Goal: Use online tool/utility: Utilize a website feature to perform a specific function

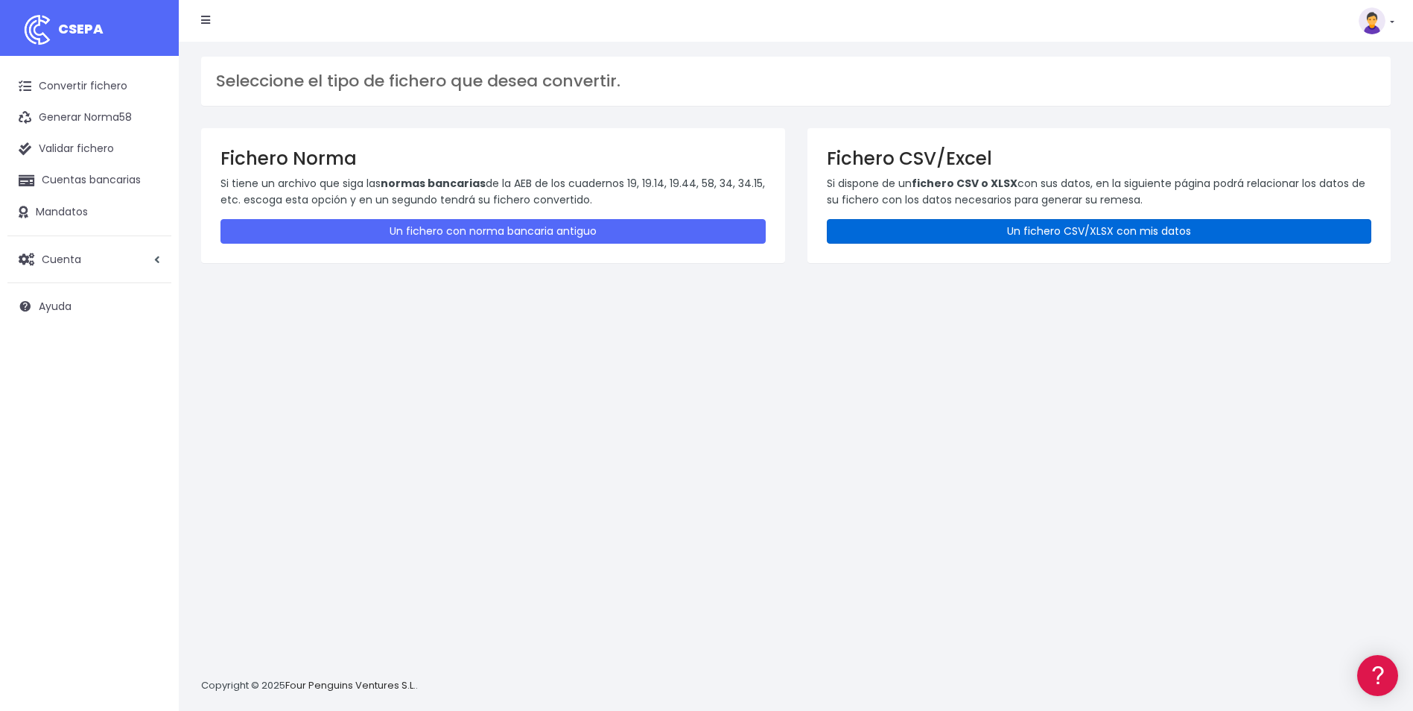
click at [1129, 238] on link "Un fichero CSV/XLSX con mis datos" at bounding box center [1099, 231] width 545 height 25
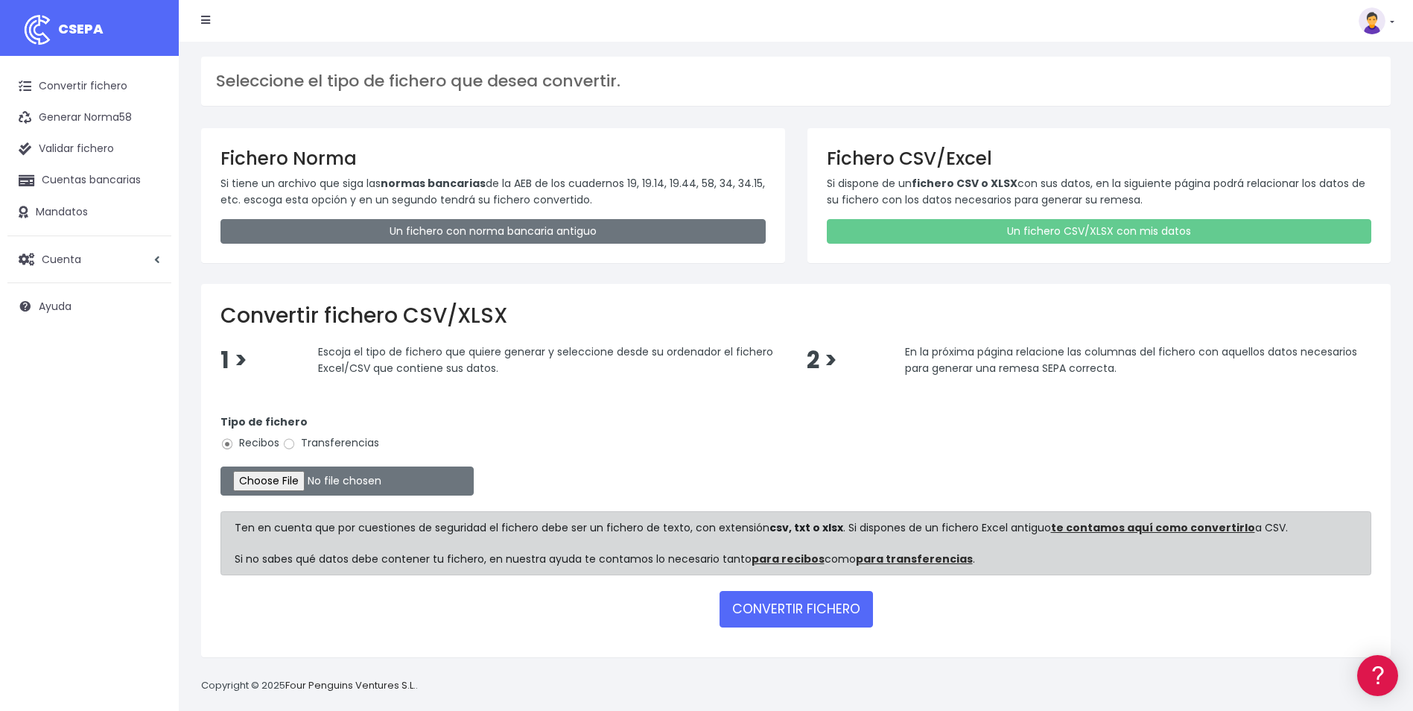
click at [362, 440] on label "Transferencias" at bounding box center [330, 443] width 97 height 16
click at [296, 440] on input "Transferencias" at bounding box center [288, 443] width 13 height 13
radio input "true"
click at [300, 475] on input "file" at bounding box center [347, 480] width 253 height 29
type input "C:\fakepath\REEMBOLSOS 0535 W2M CORPORATE 28.237,51.csv"
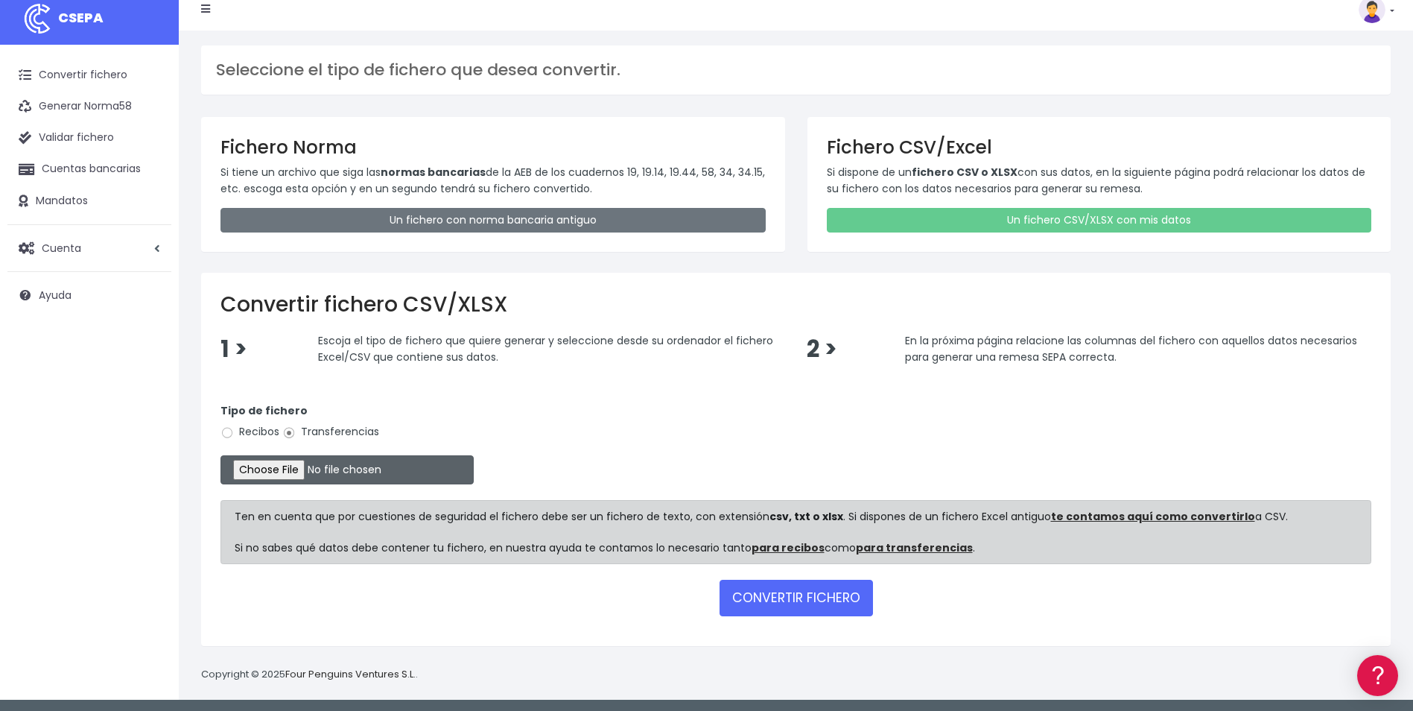
scroll to position [14, 0]
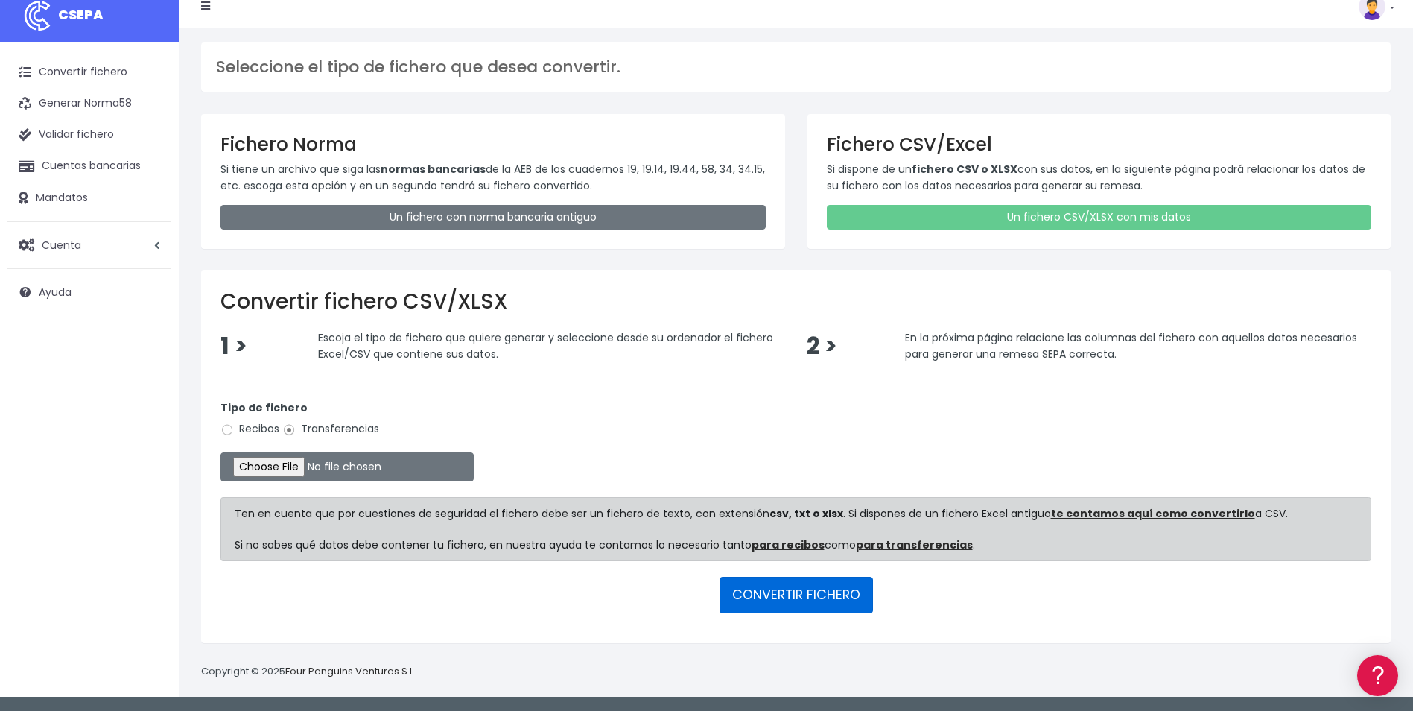
click at [806, 586] on button "CONVERTIR FICHERO" at bounding box center [796, 595] width 153 height 36
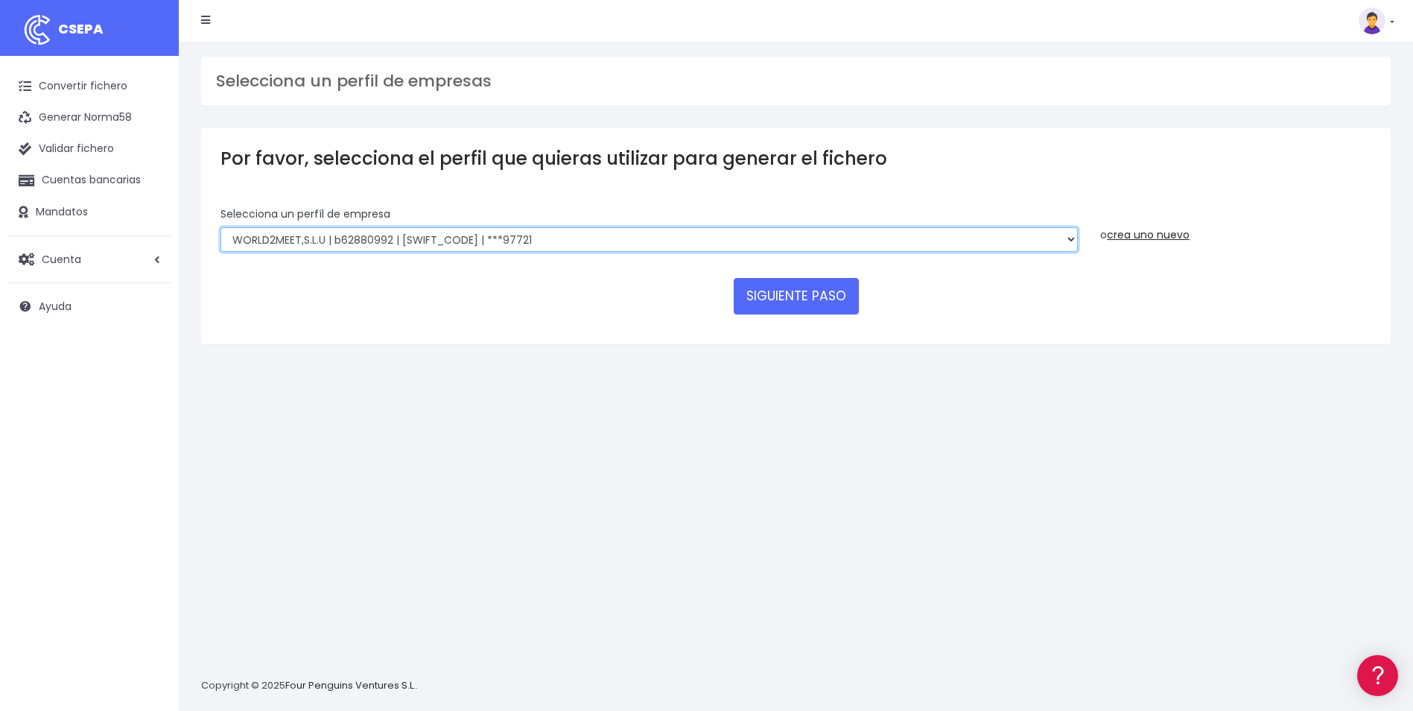
click at [681, 236] on select "WORLD2MEET,S.L.U | b62880992 | BSABESBBXXX | ***97721 World 2 Meet SLU | B62880…" at bounding box center [650, 239] width 858 height 25
select select "2122"
click at [221, 227] on select "WORLD2MEET,S.L.U | b62880992 | BSABESBBXXX | ***97721 World 2 Meet SLU | B62880…" at bounding box center [650, 239] width 858 height 25
click at [814, 300] on button "SIGUIENTE PASO" at bounding box center [796, 296] width 125 height 36
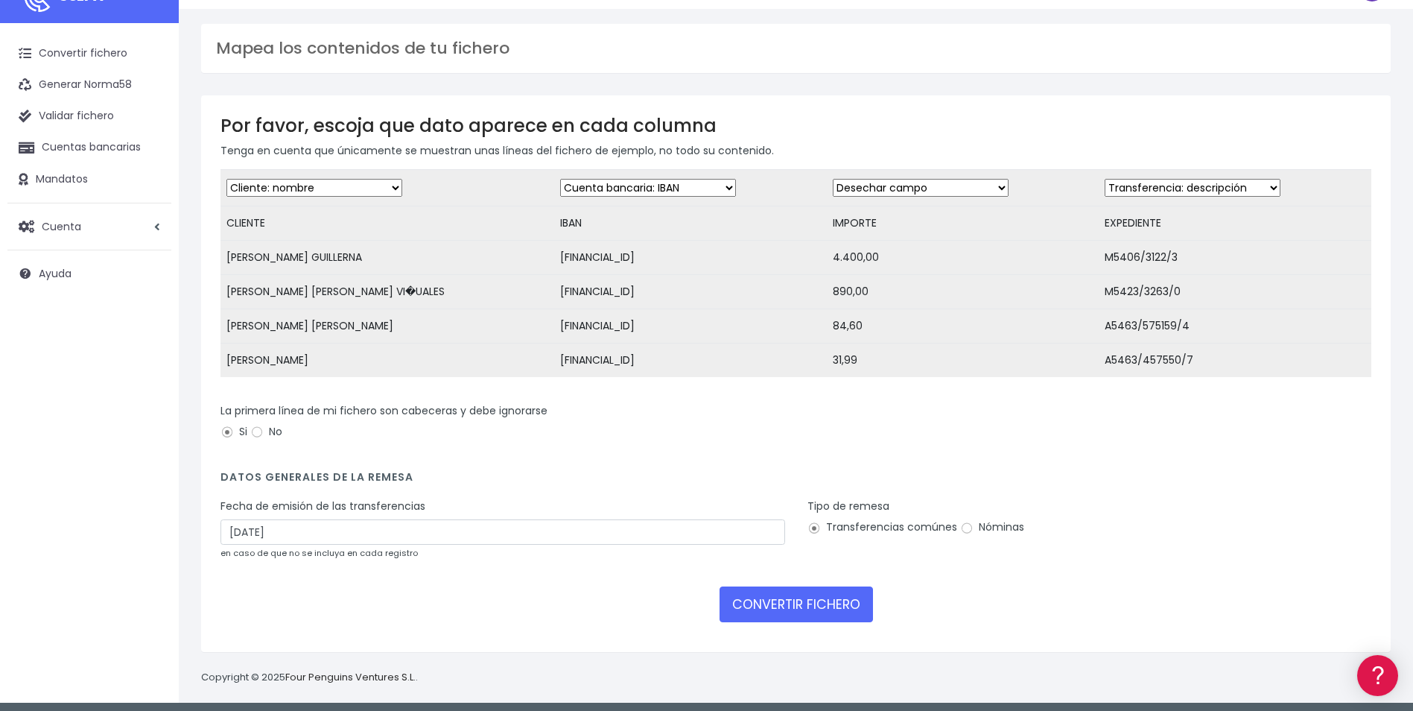
scroll to position [50, 0]
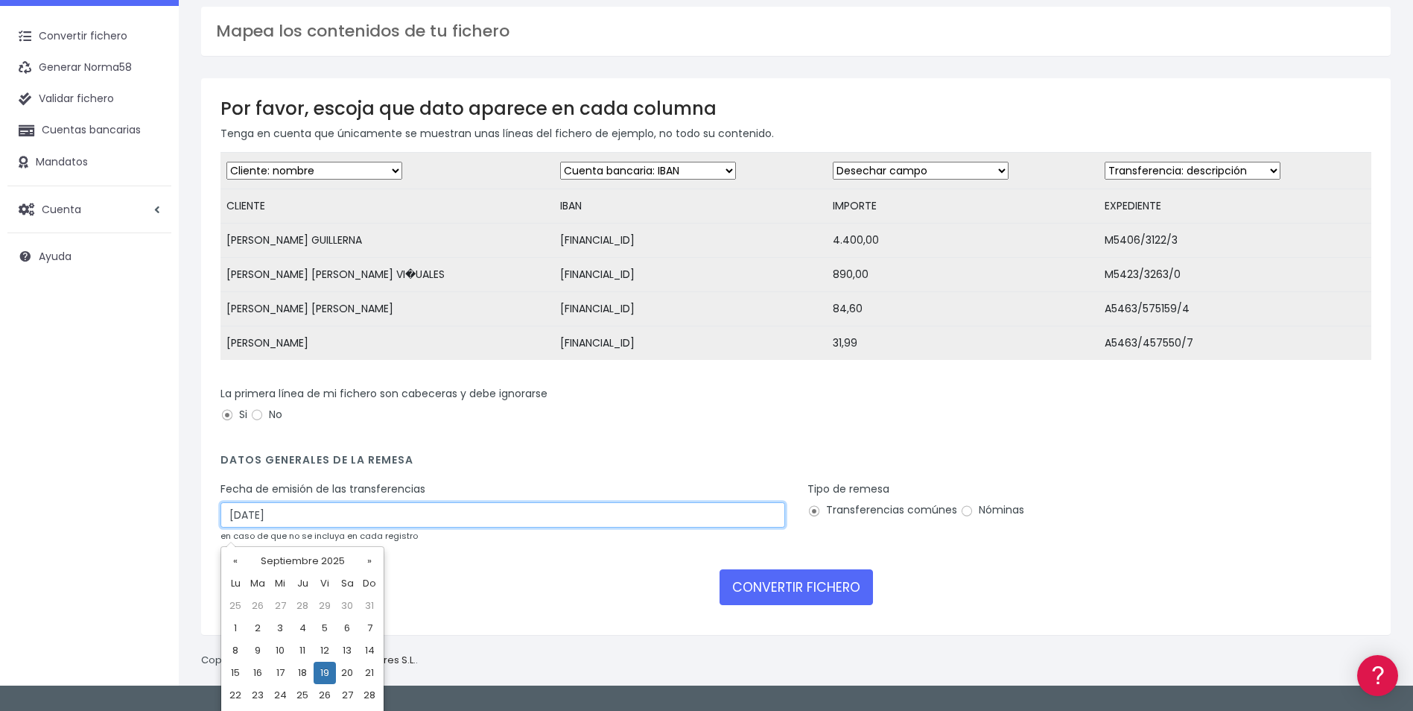
click at [469, 527] on input "[DATE]" at bounding box center [503, 514] width 565 height 25
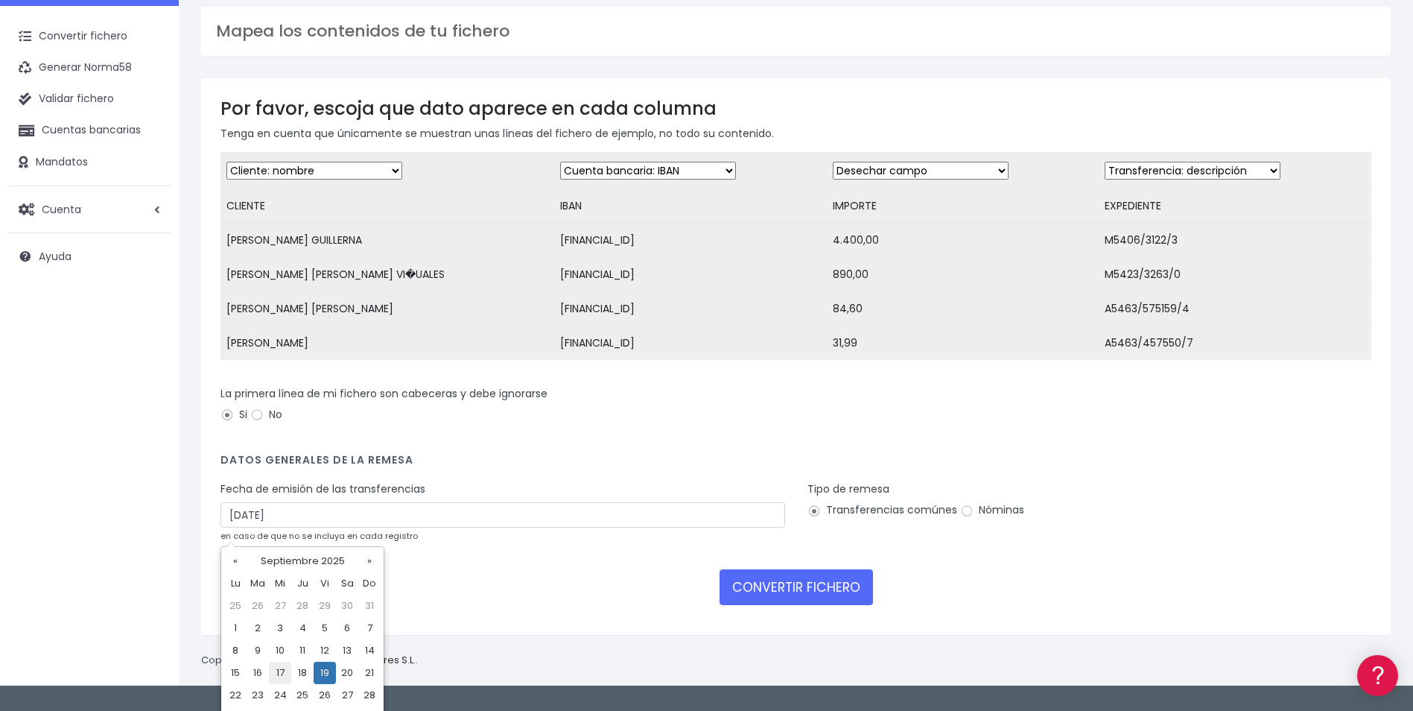
click at [284, 670] on td "17" at bounding box center [280, 673] width 22 height 22
type input "17/09/2025"
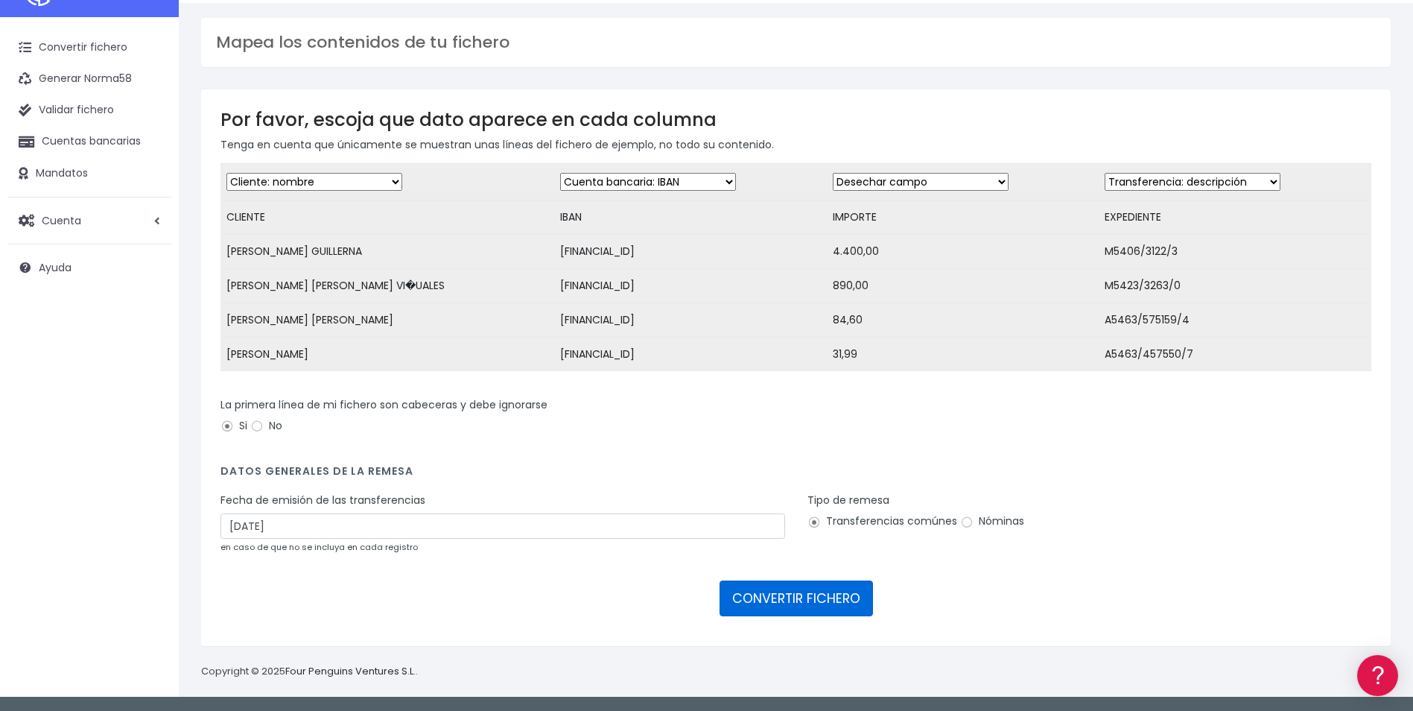
click at [830, 592] on button "CONVERTIR FICHERO" at bounding box center [796, 598] width 153 height 36
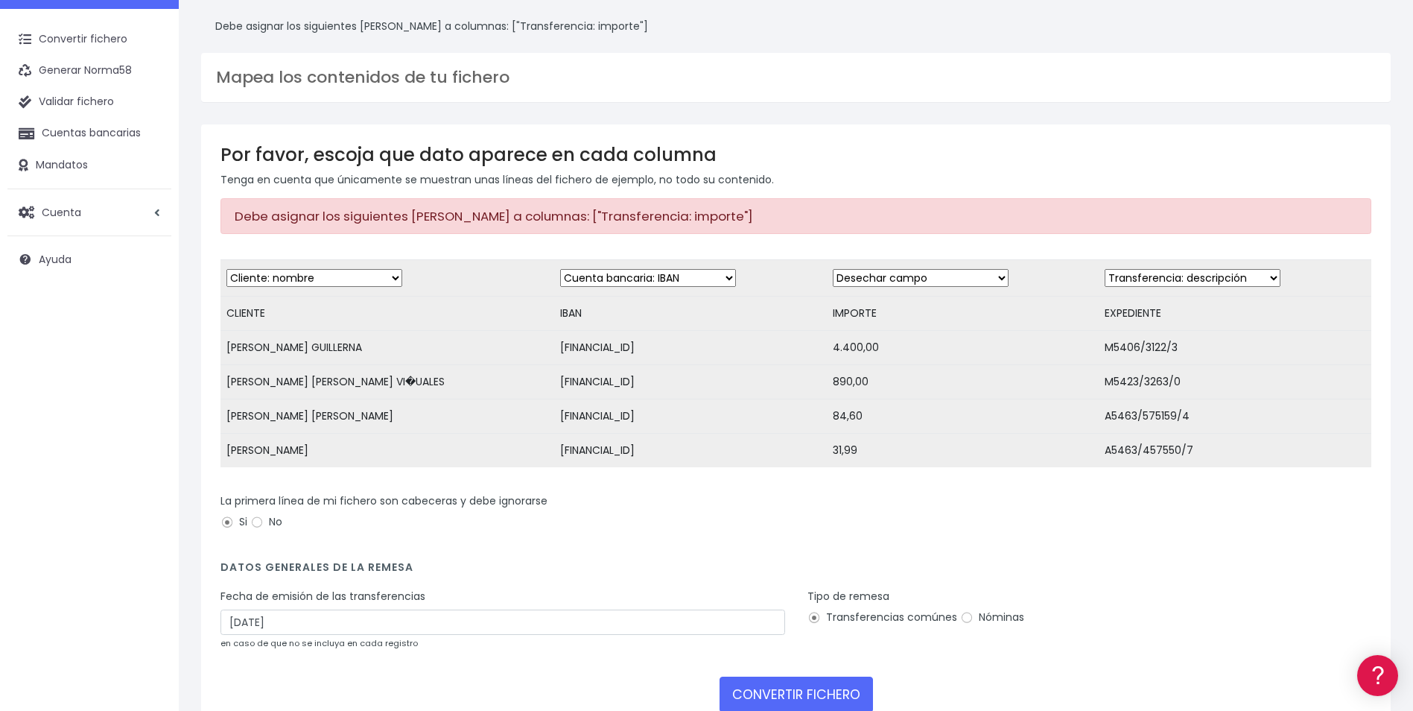
scroll to position [75, 0]
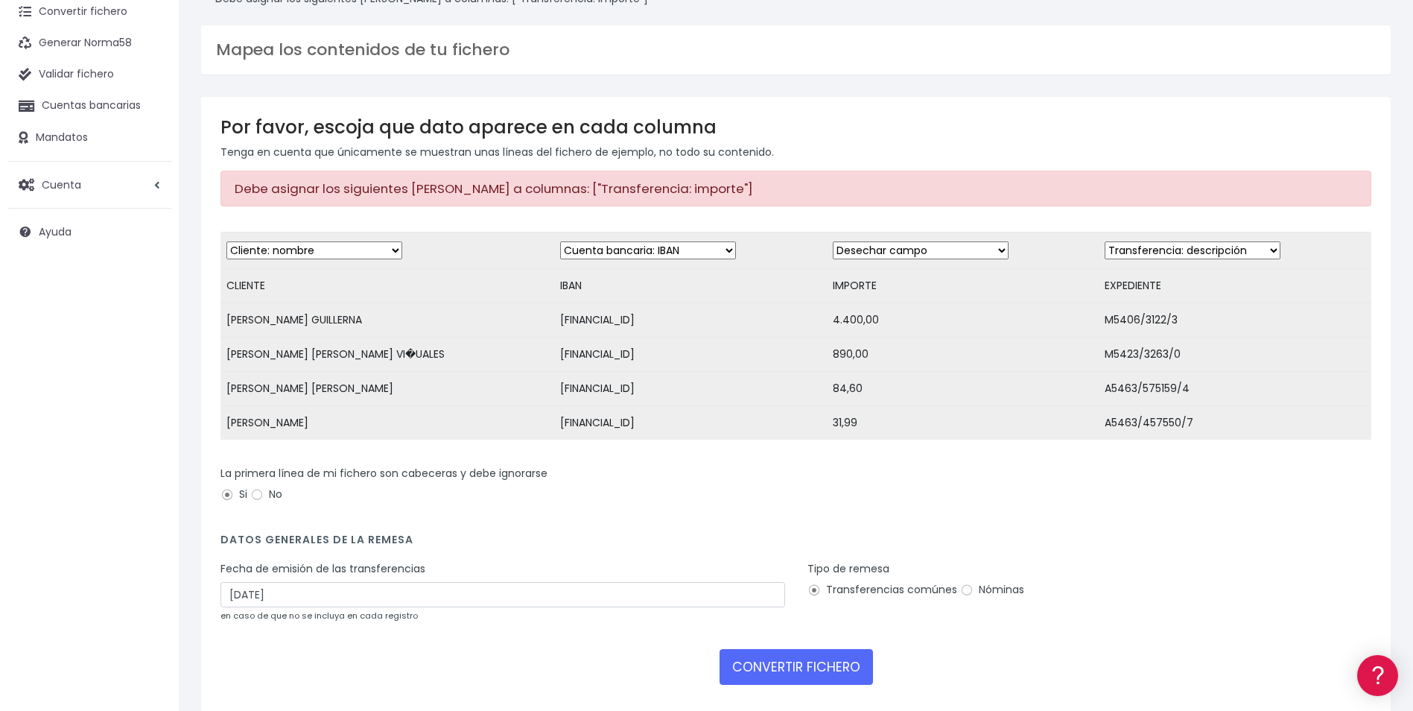
click at [940, 252] on select "Desechar campo Cliente: nombre Cliente: DNI Cliente: Email Cliente: referencia …" at bounding box center [921, 250] width 176 height 18
select select "amount"
click at [833, 241] on select "Desechar campo Cliente: nombre Cliente: DNI Cliente: Email Cliente: referencia …" at bounding box center [921, 250] width 176 height 18
click at [1171, 256] on select "Desechar campo Cliente: nombre Cliente: DNI Cliente: Email Cliente: referencia …" at bounding box center [1193, 250] width 176 height 18
click at [1105, 241] on select "Desechar campo Cliente: nombre Cliente: DNI Cliente: Email Cliente: referencia …" at bounding box center [1193, 250] width 176 height 18
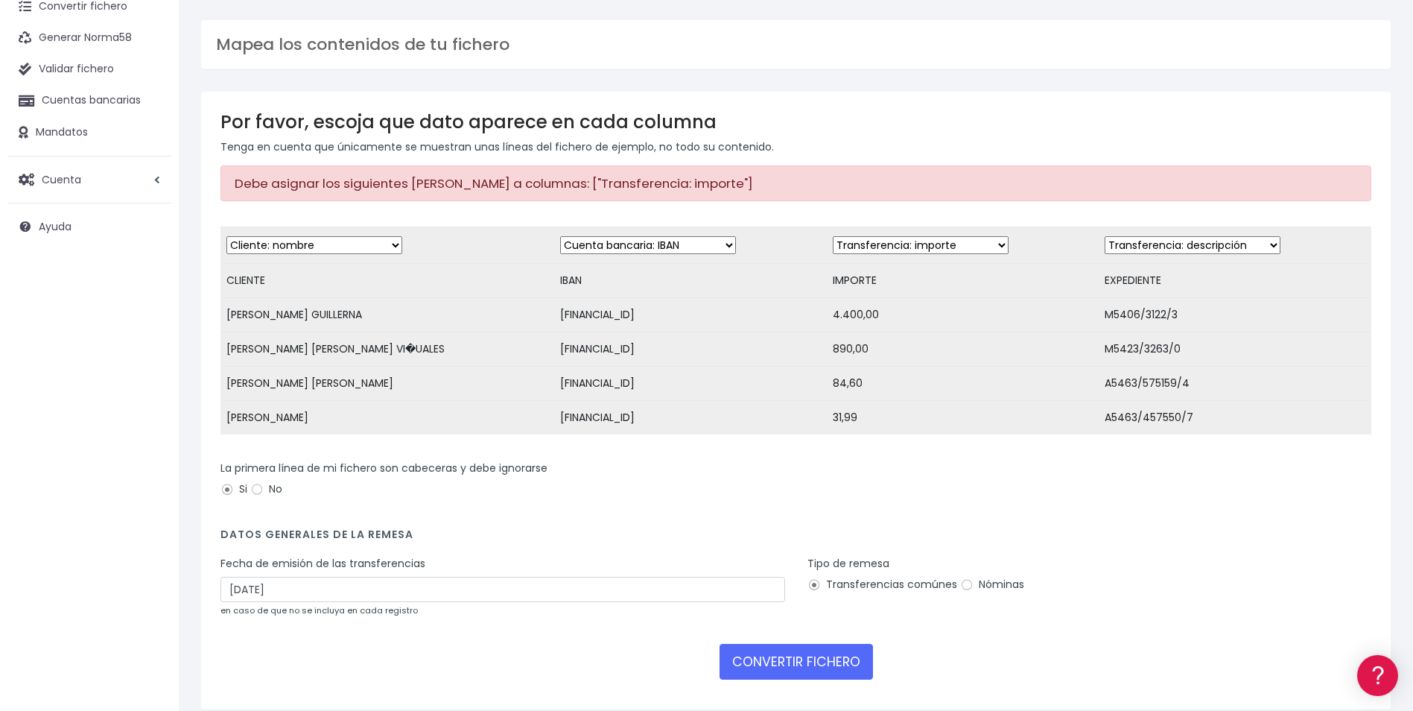
scroll to position [149, 0]
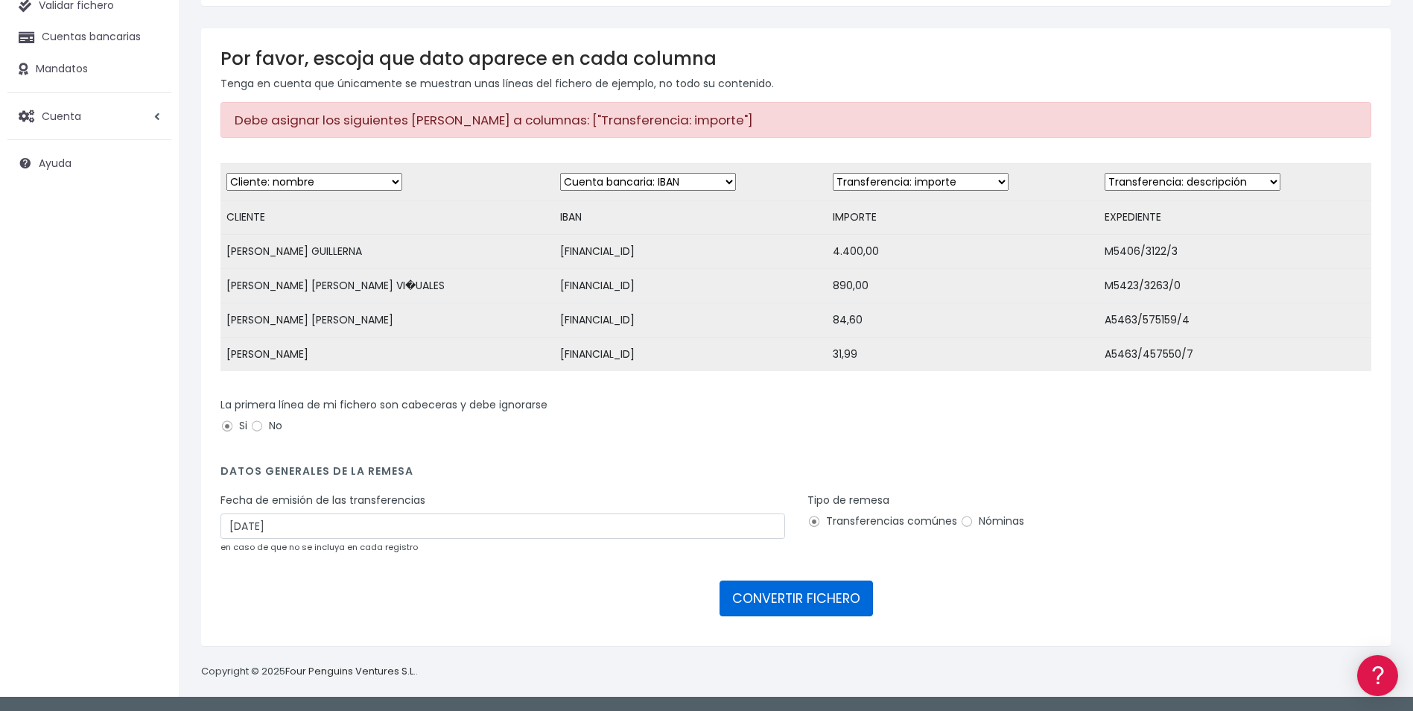
click at [799, 615] on button "CONVERTIR FICHERO" at bounding box center [796, 598] width 153 height 36
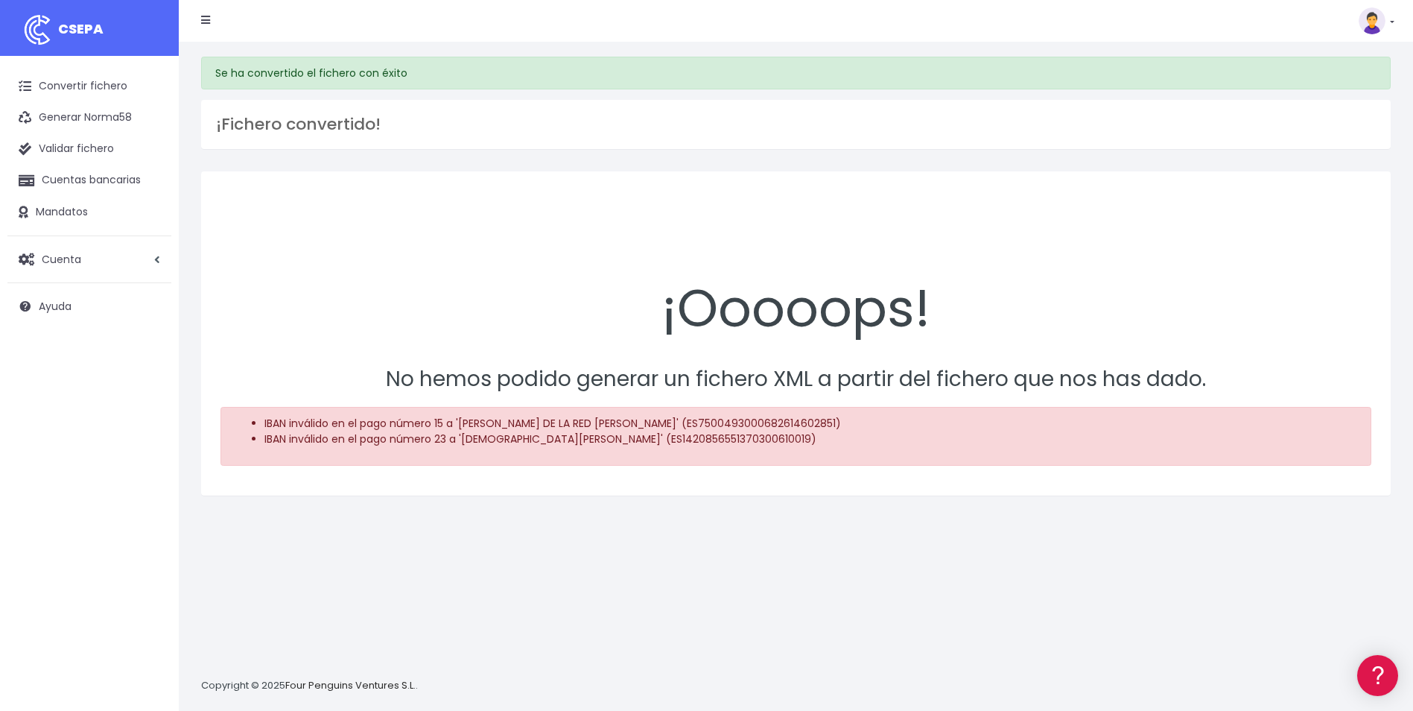
click at [1095, 183] on div "¡Ooooops! No hemos podido generar un fichero XML a partir del fichero que nos h…" at bounding box center [796, 333] width 1190 height 324
click at [425, 395] on p "No hemos podido generar un fichero XML a partir del fichero que nos has dado." at bounding box center [796, 380] width 1151 height 34
click at [105, 84] on link "Convertir fichero" at bounding box center [89, 86] width 164 height 31
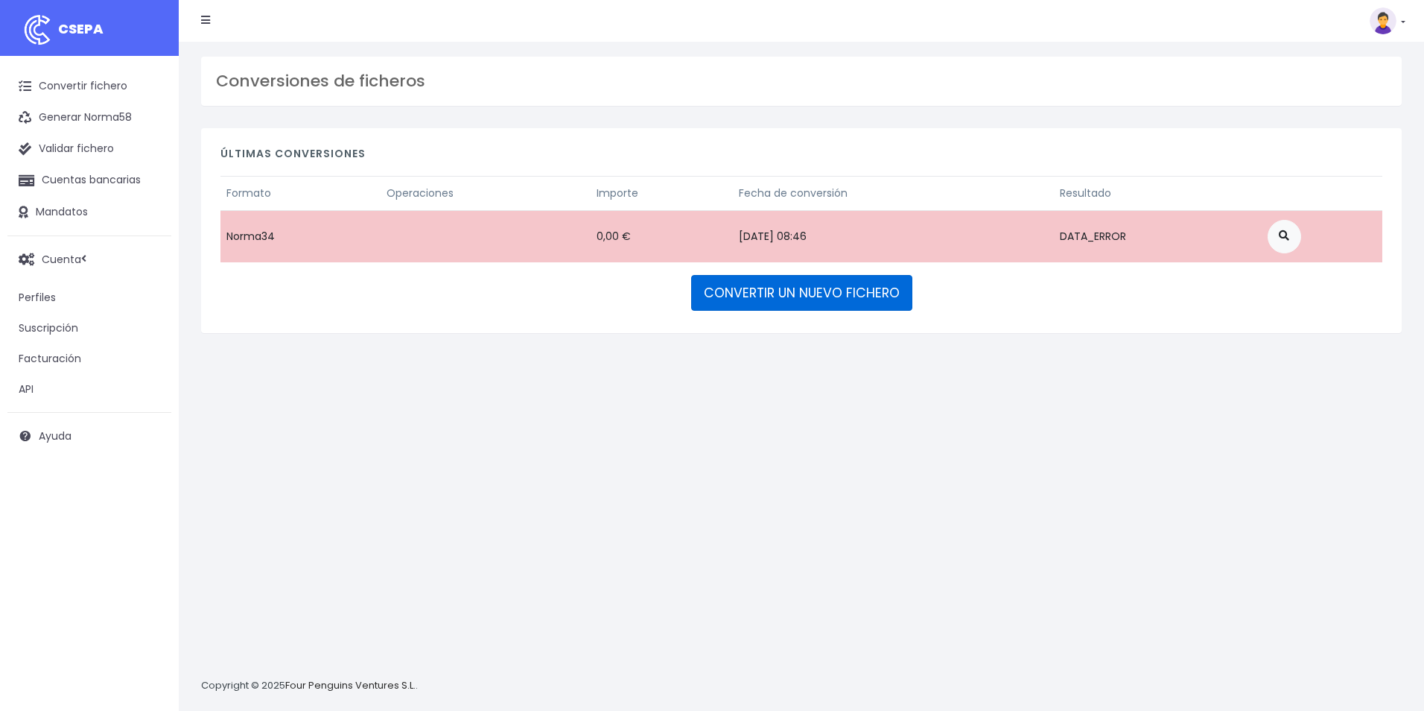
click at [847, 288] on link "CONVERTIR UN NUEVO FICHERO" at bounding box center [801, 293] width 221 height 36
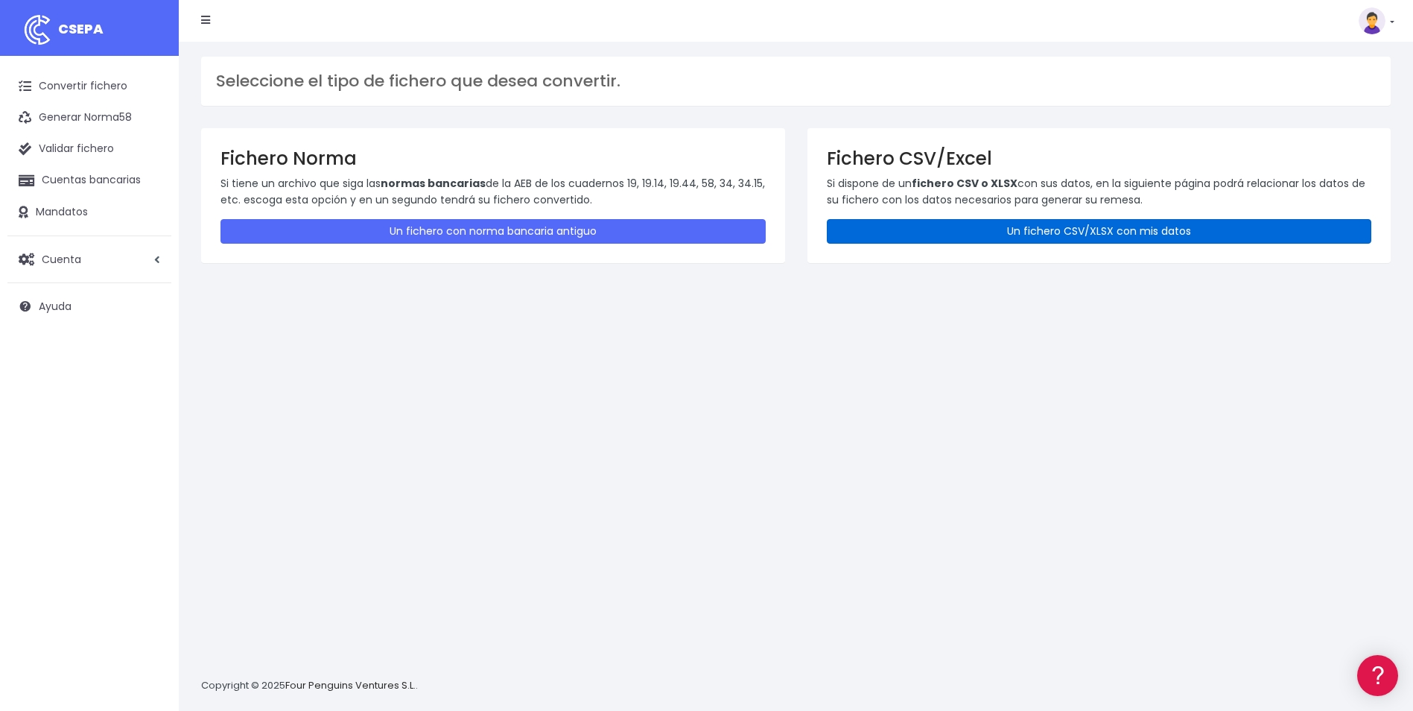
click at [1001, 222] on link "Un fichero CSV/XLSX con mis datos" at bounding box center [1099, 231] width 545 height 25
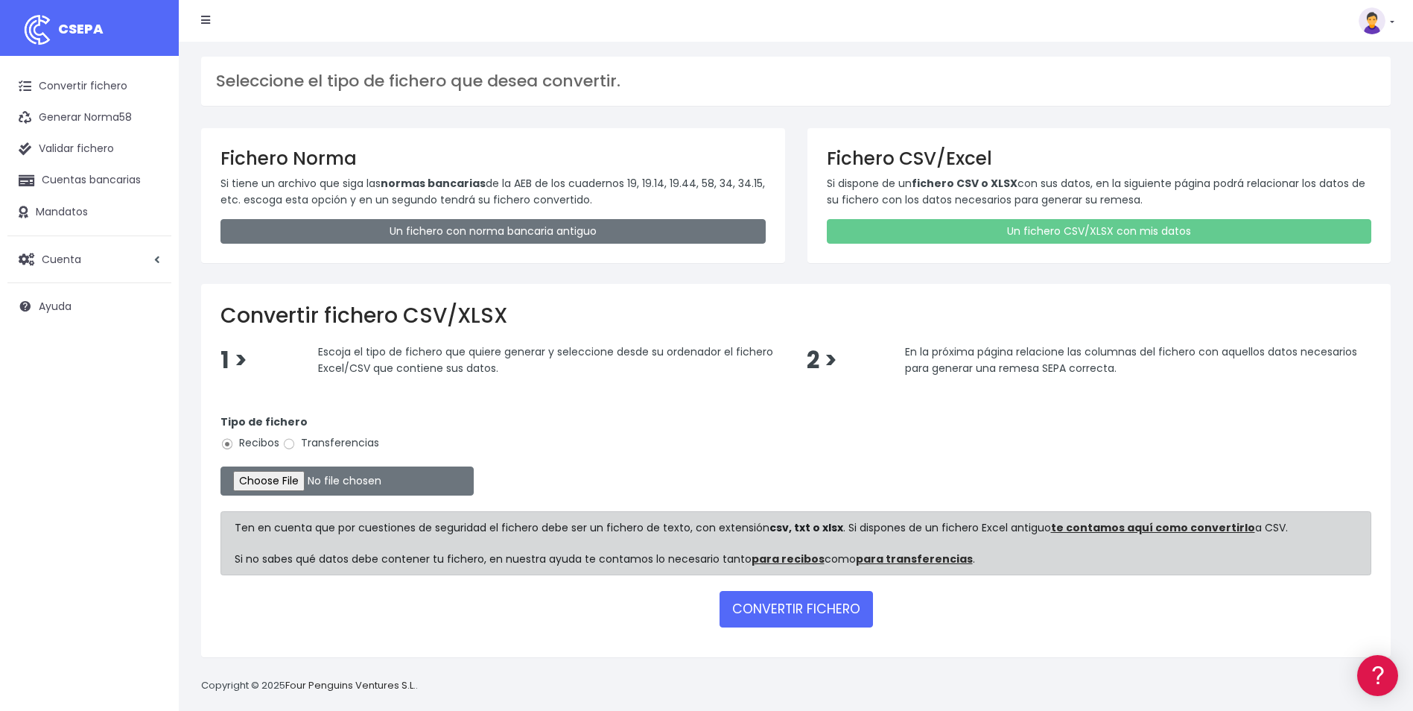
click at [300, 443] on label "Transferencias" at bounding box center [330, 443] width 97 height 16
click at [296, 443] on input "Transferencias" at bounding box center [288, 443] width 13 height 13
radio input "true"
click at [291, 477] on input "file" at bounding box center [347, 480] width 253 height 29
type input "C:\fakepath\REEMBOLSOS 0535 W2M CORPORATE 28.237,51.csv"
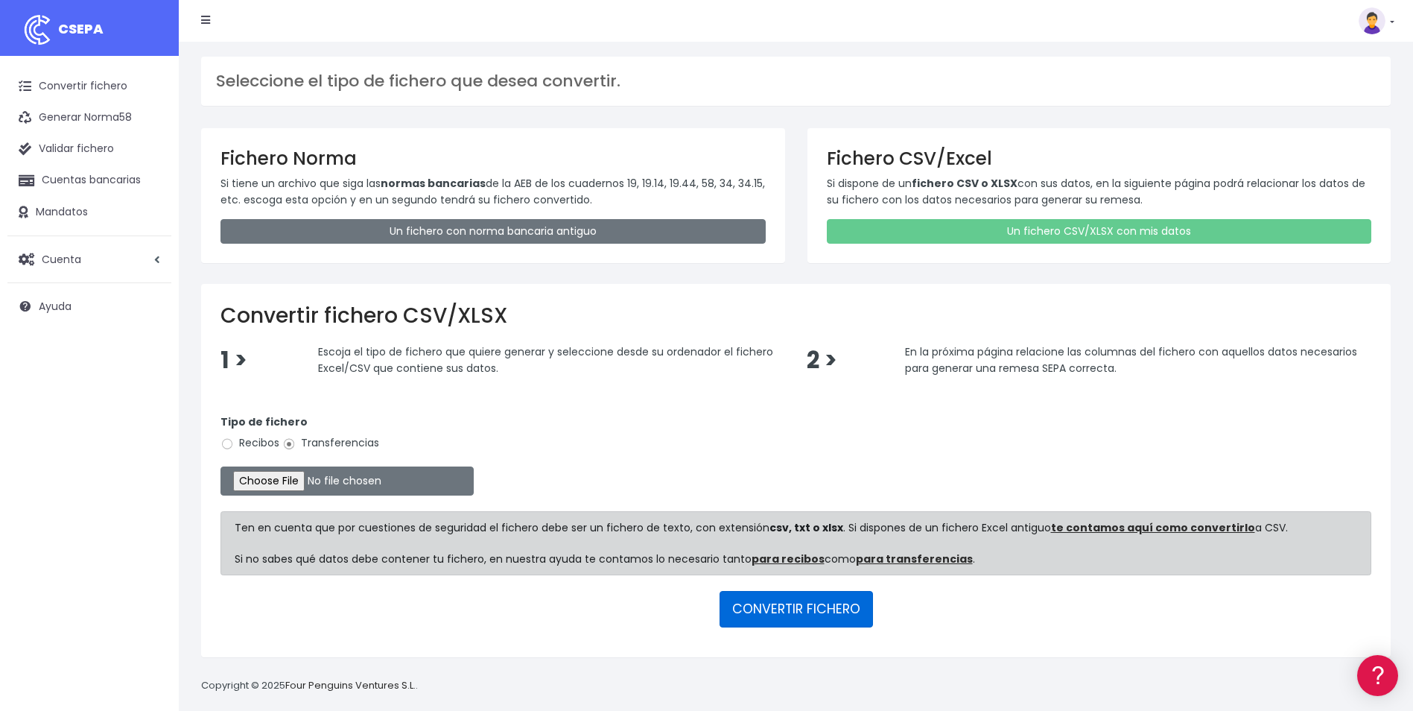
click at [820, 610] on button "CONVERTIR FICHERO" at bounding box center [796, 609] width 153 height 36
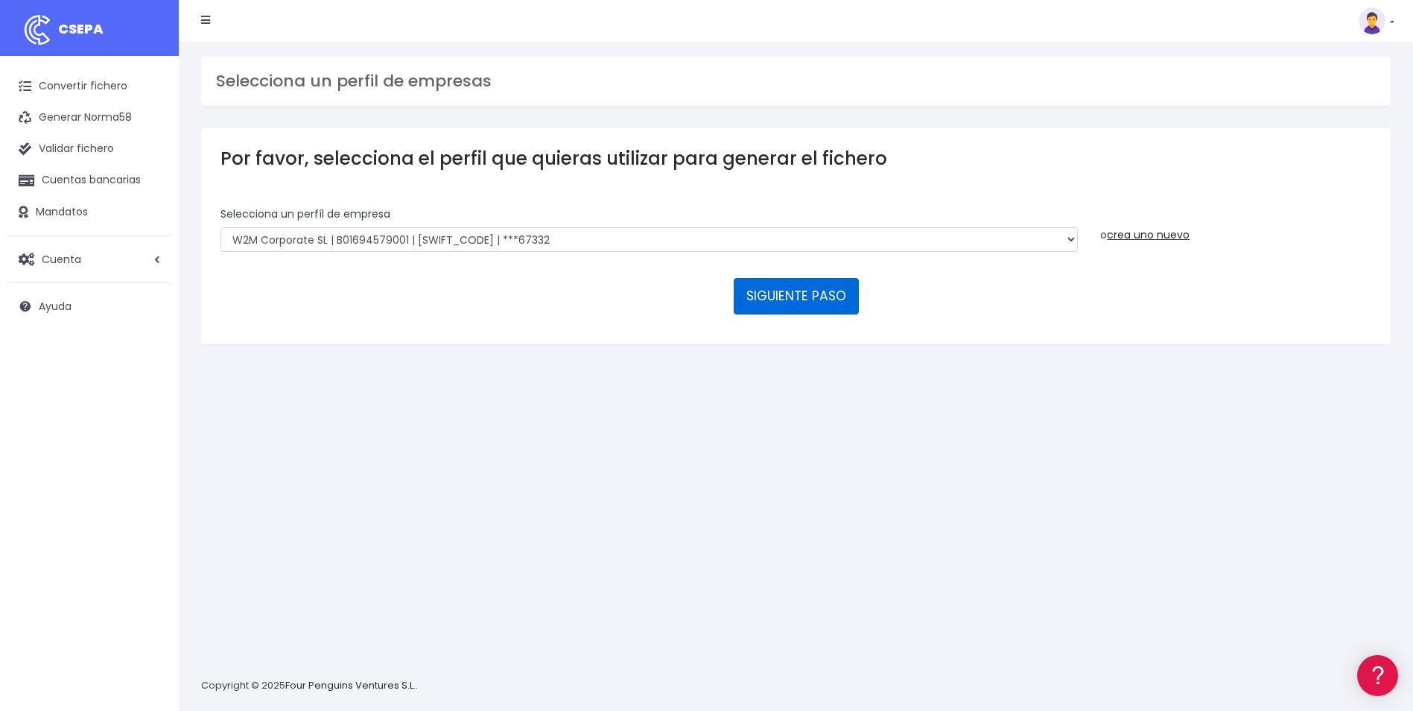
click at [790, 299] on button "SIGUIENTE PASO" at bounding box center [796, 296] width 125 height 36
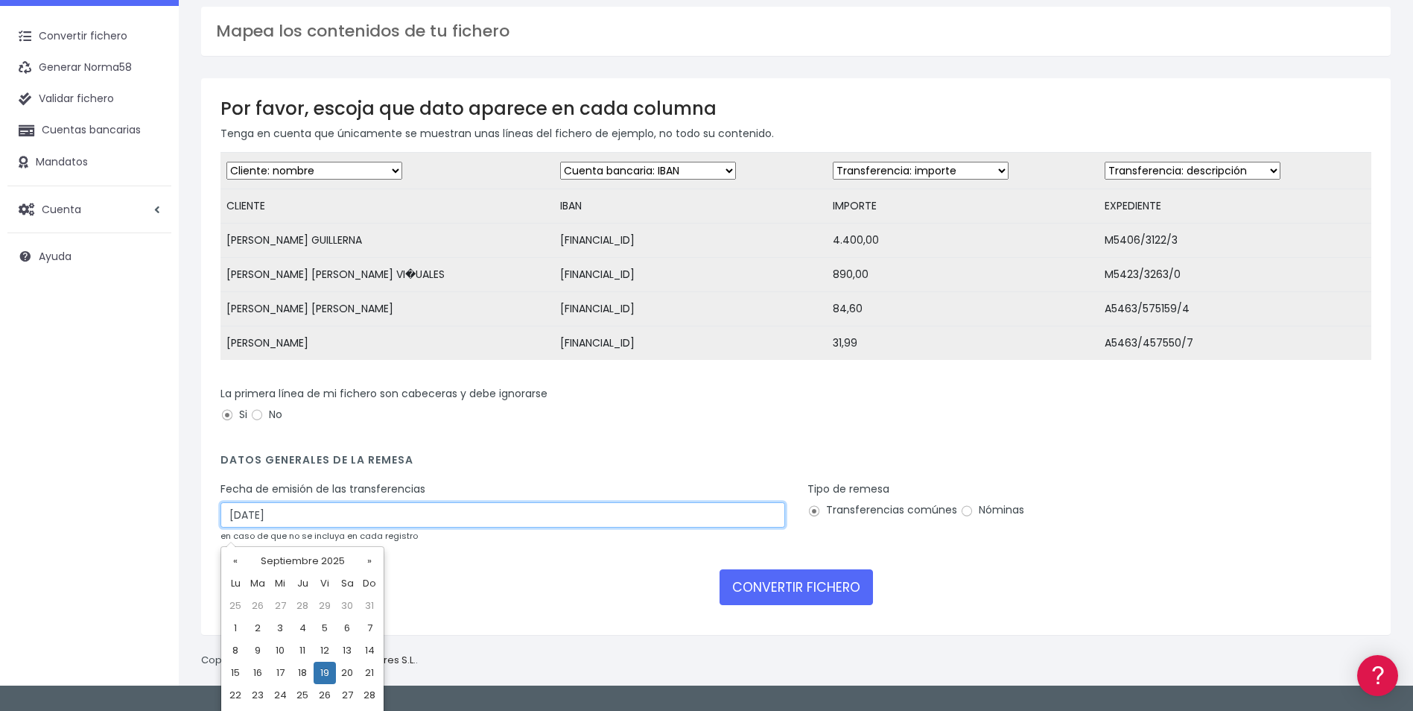
click at [600, 516] on input "[DATE]" at bounding box center [503, 514] width 565 height 25
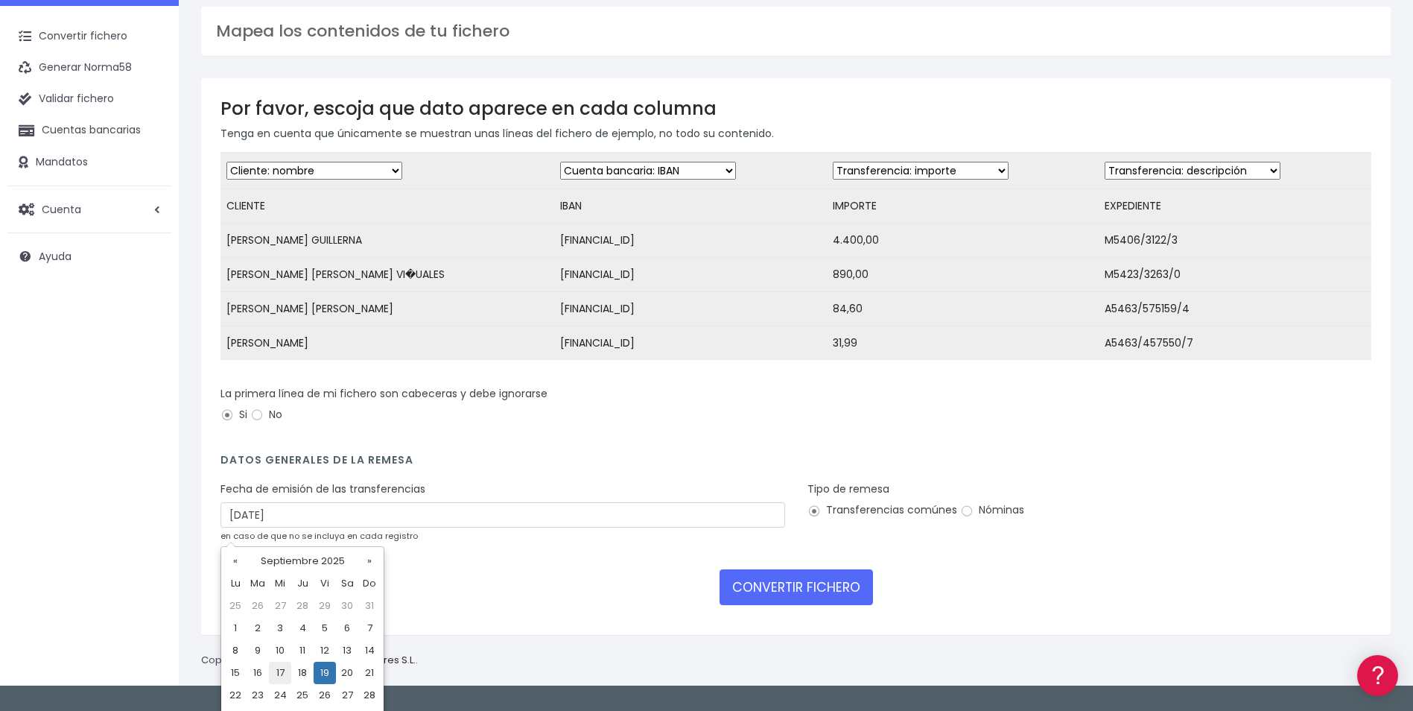
click at [283, 674] on td "17" at bounding box center [280, 673] width 22 height 22
type input "[DATE]"
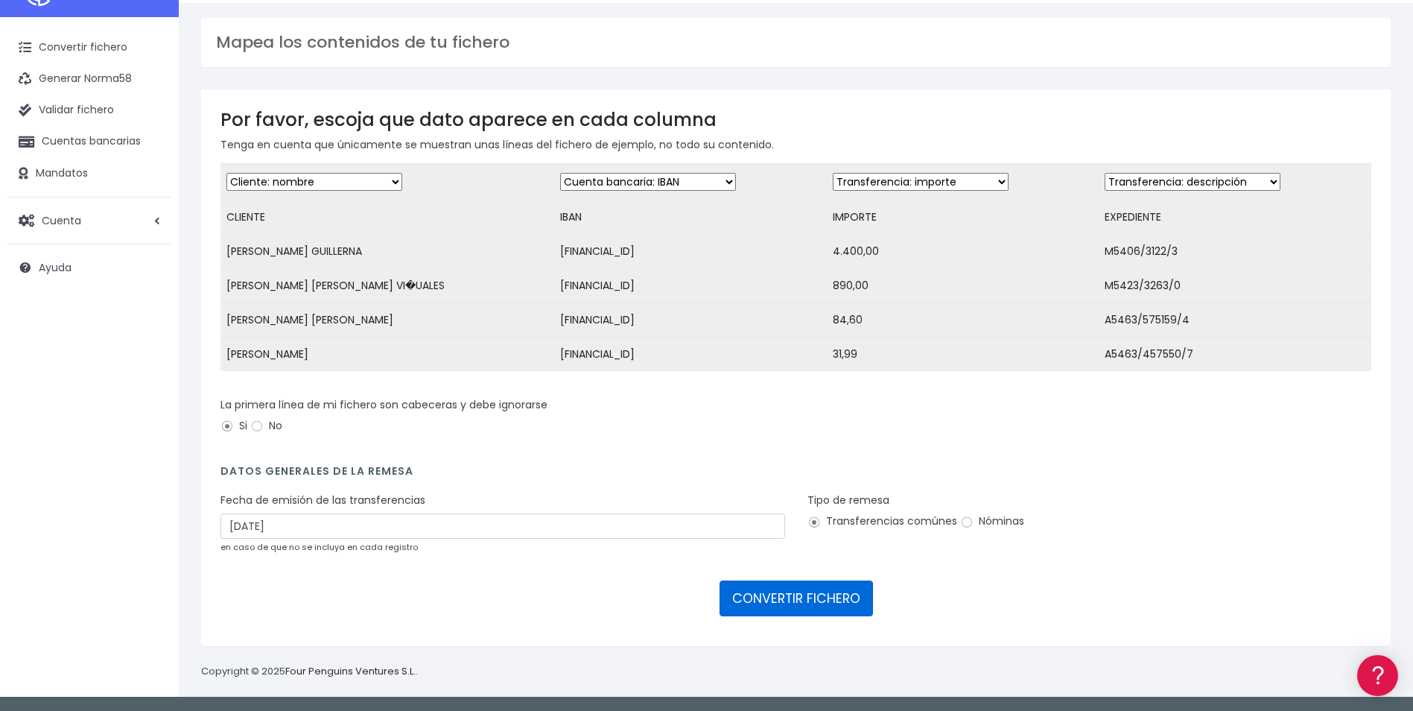
click at [799, 591] on button "CONVERTIR FICHERO" at bounding box center [796, 598] width 153 height 36
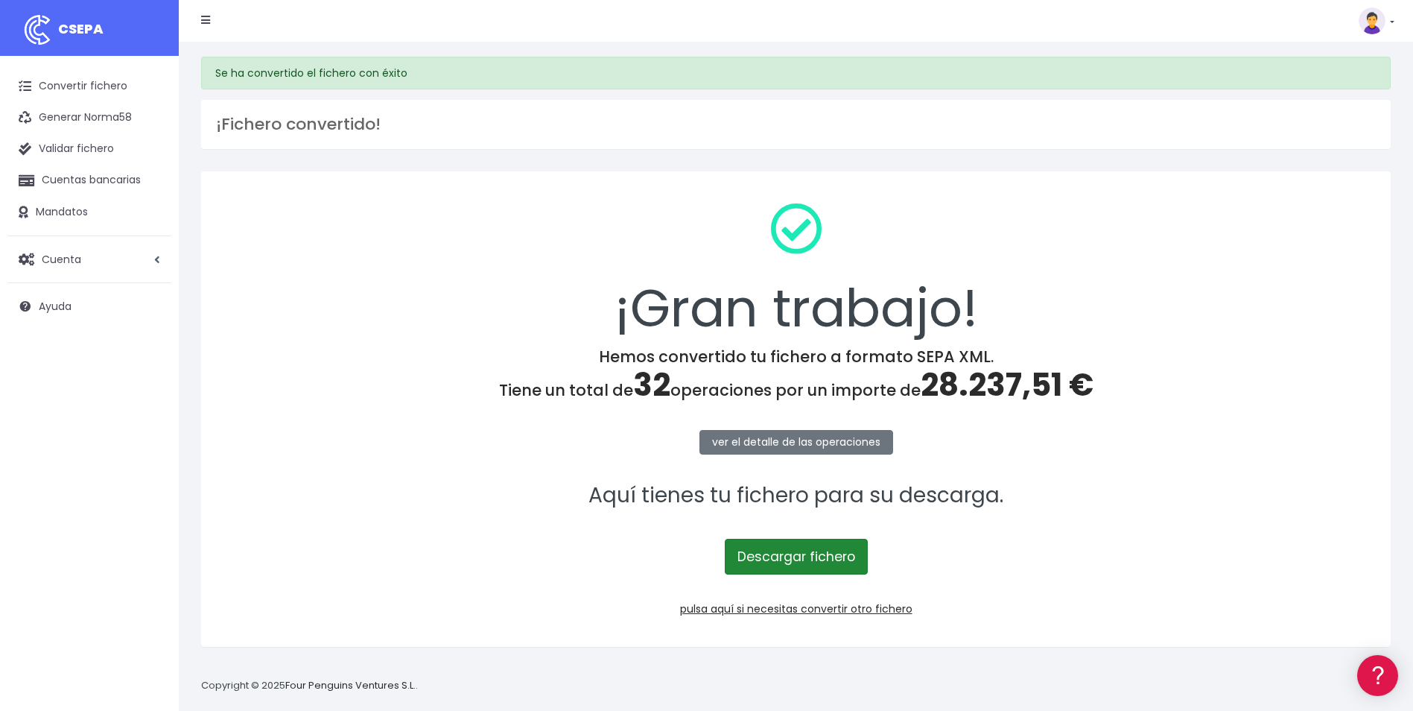
click at [837, 552] on link "Descargar fichero" at bounding box center [796, 557] width 143 height 36
click at [106, 86] on link "Convertir fichero" at bounding box center [89, 86] width 164 height 31
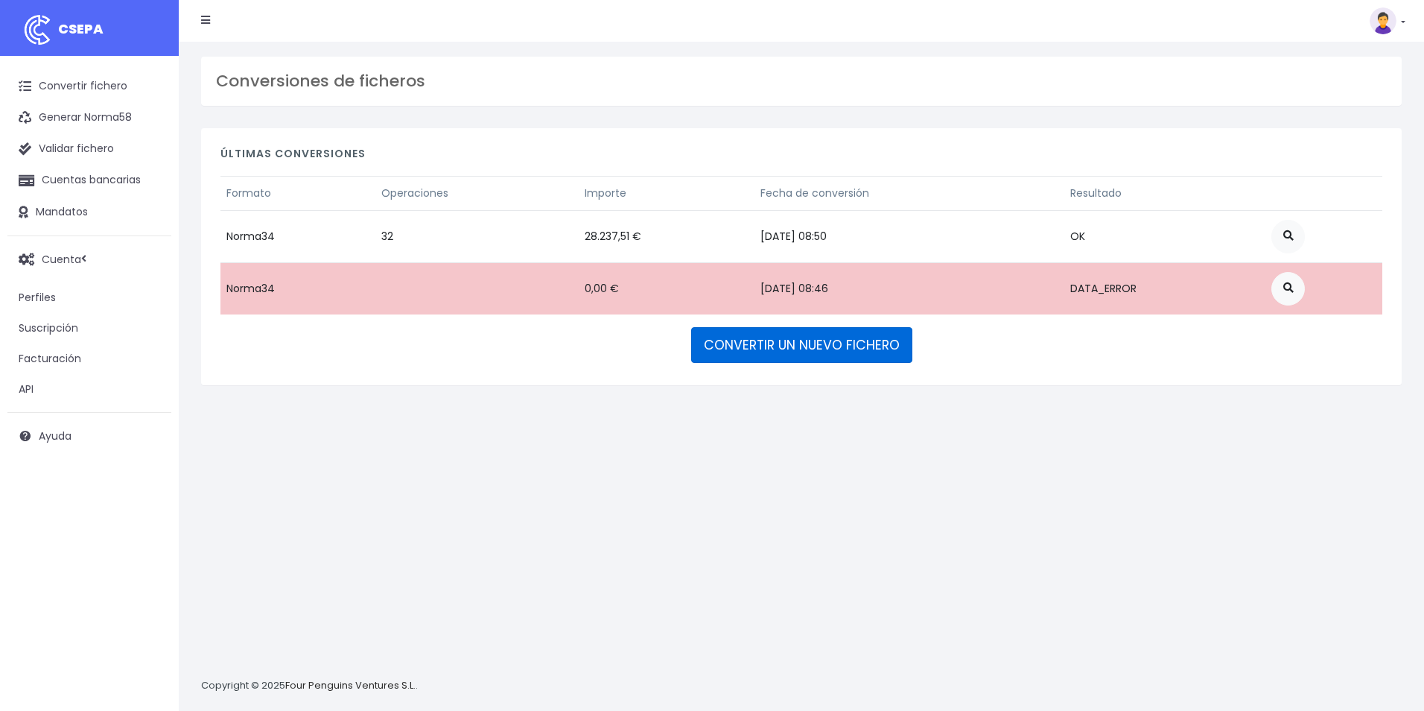
click at [829, 352] on link "CONVERTIR UN NUEVO FICHERO" at bounding box center [801, 345] width 221 height 36
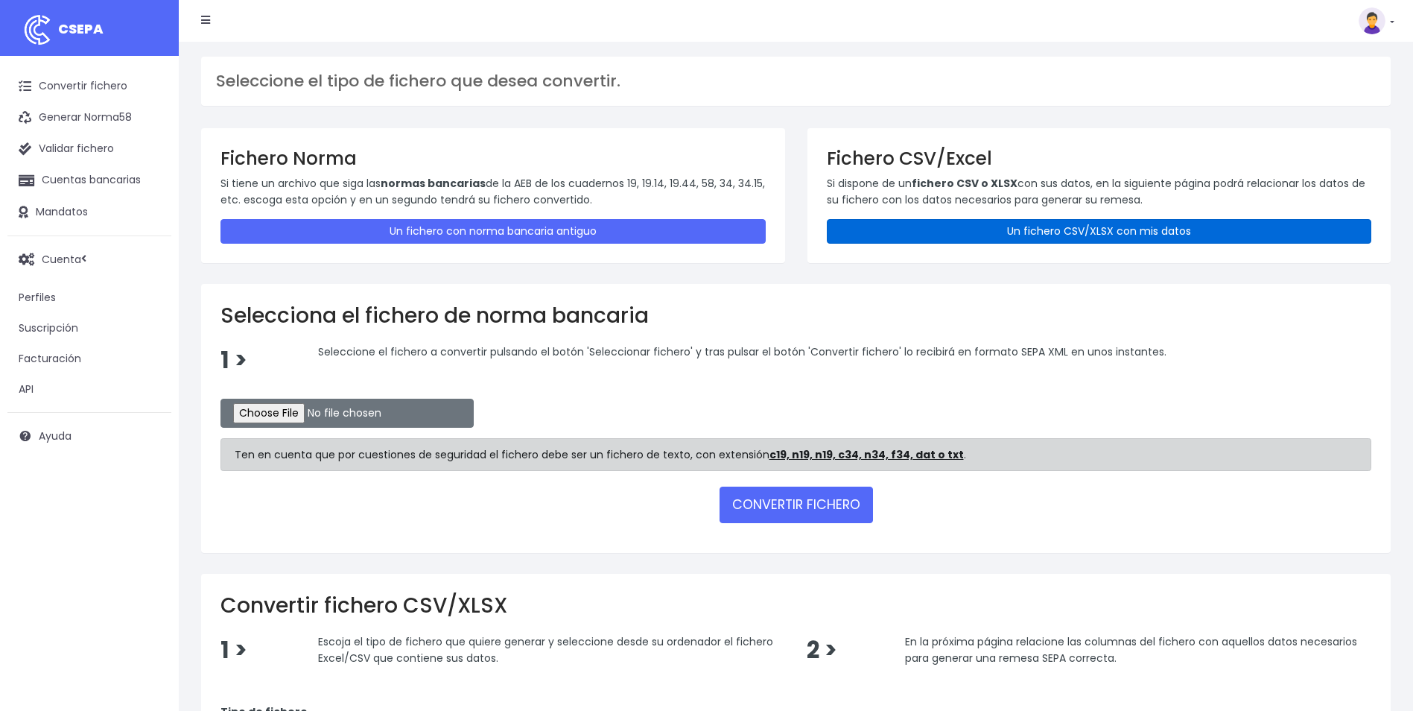
click at [1018, 225] on link "Un fichero CSV/XLSX con mis datos" at bounding box center [1099, 231] width 545 height 25
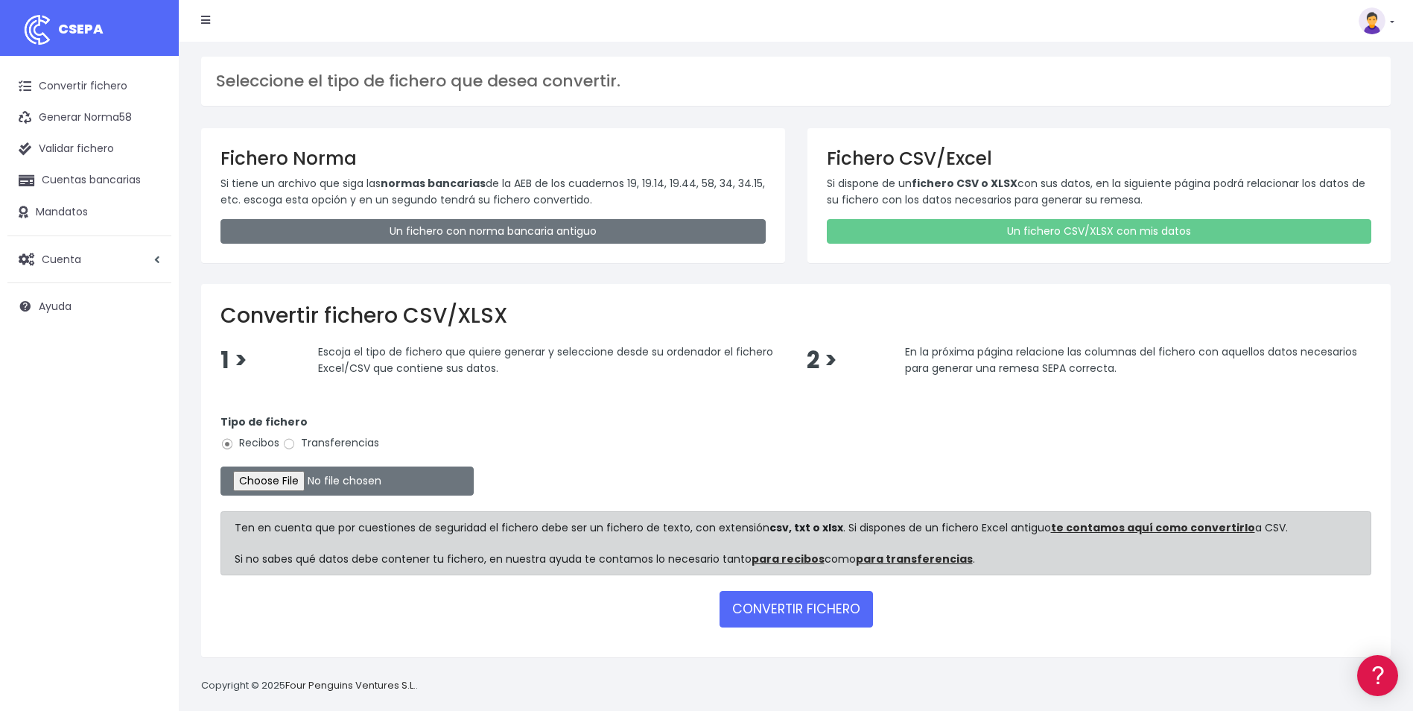
click at [317, 442] on label "Transferencias" at bounding box center [330, 443] width 97 height 16
click at [296, 442] on input "Transferencias" at bounding box center [288, 443] width 13 height 13
radio input "true"
click at [297, 477] on input "file" at bounding box center [347, 480] width 253 height 29
type input "C:\fakepath\REEMBOLSOS 0554 V2M 8390,84.csv"
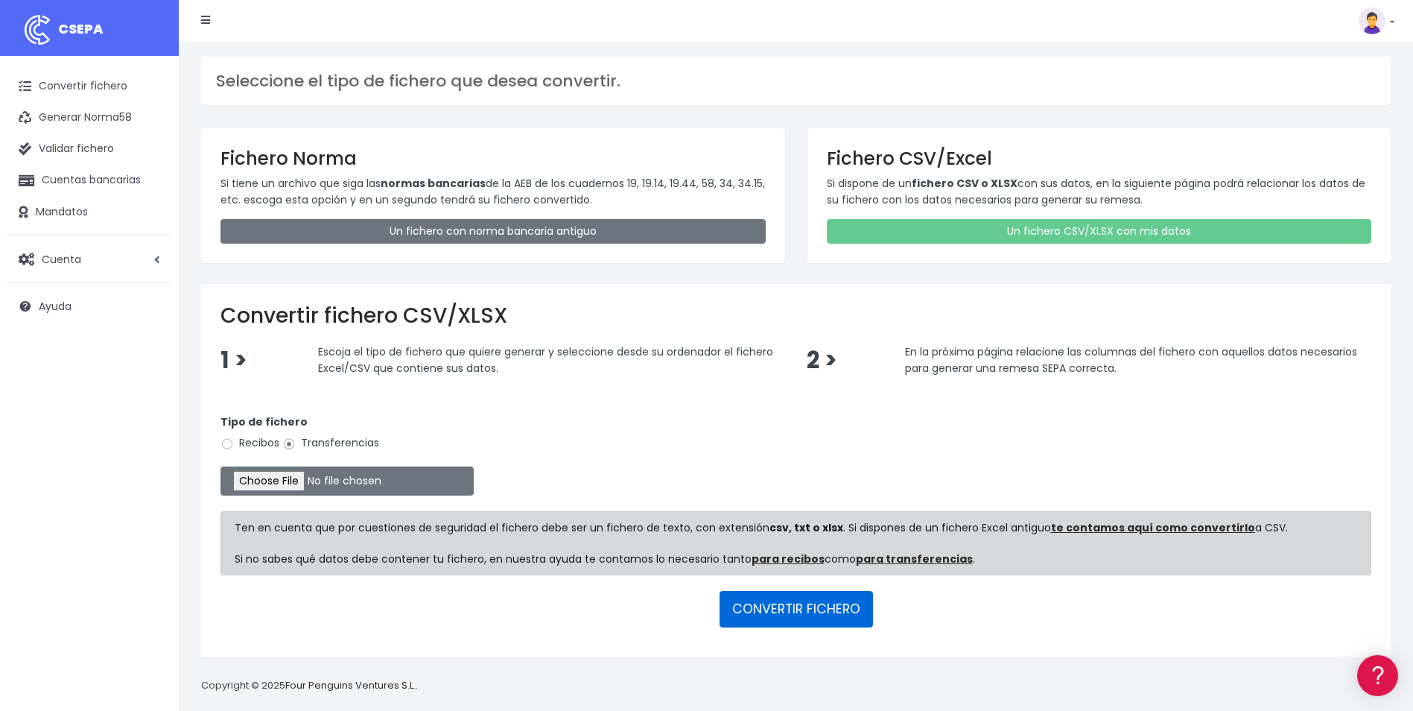
click at [823, 606] on button "CONVERTIR FICHERO" at bounding box center [796, 609] width 153 height 36
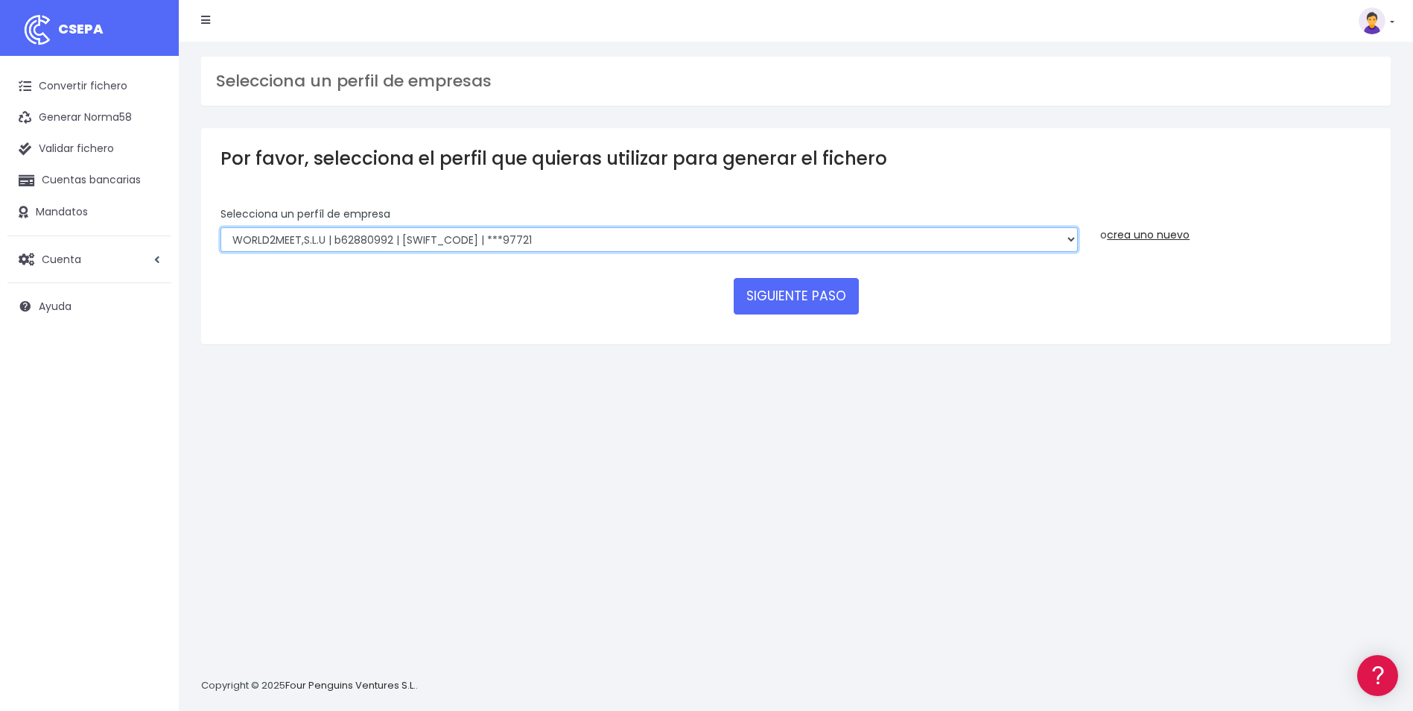
click at [627, 243] on select "WORLD2MEET,S.L.U | b62880992 | BSABESBBXXX | ***97721 World 2 Meet SLU | B62880…" at bounding box center [650, 239] width 858 height 25
click at [1070, 247] on select "WORLD2MEET,S.L.U | b62880992 | BSABESBBXXX | ***97721 World 2 Meet SLU | B62880…" at bounding box center [650, 239] width 858 height 25
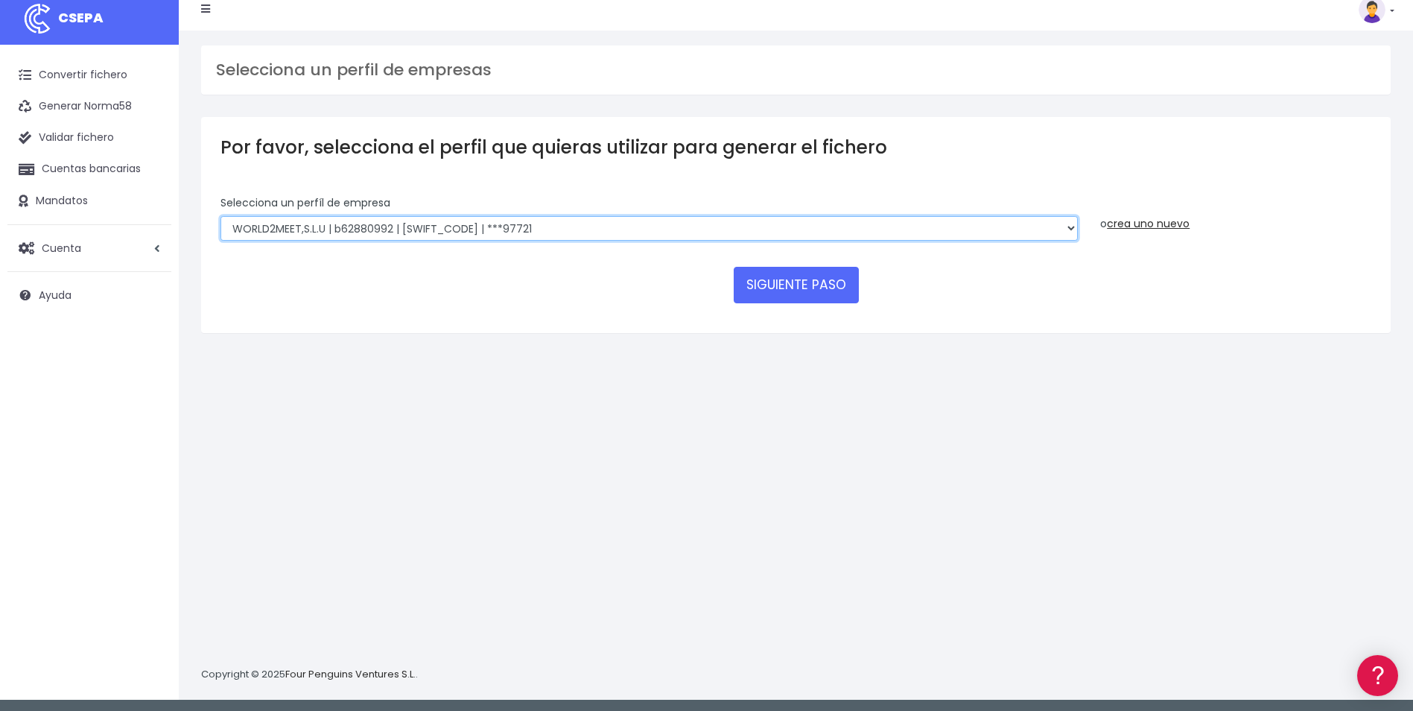
scroll to position [14, 0]
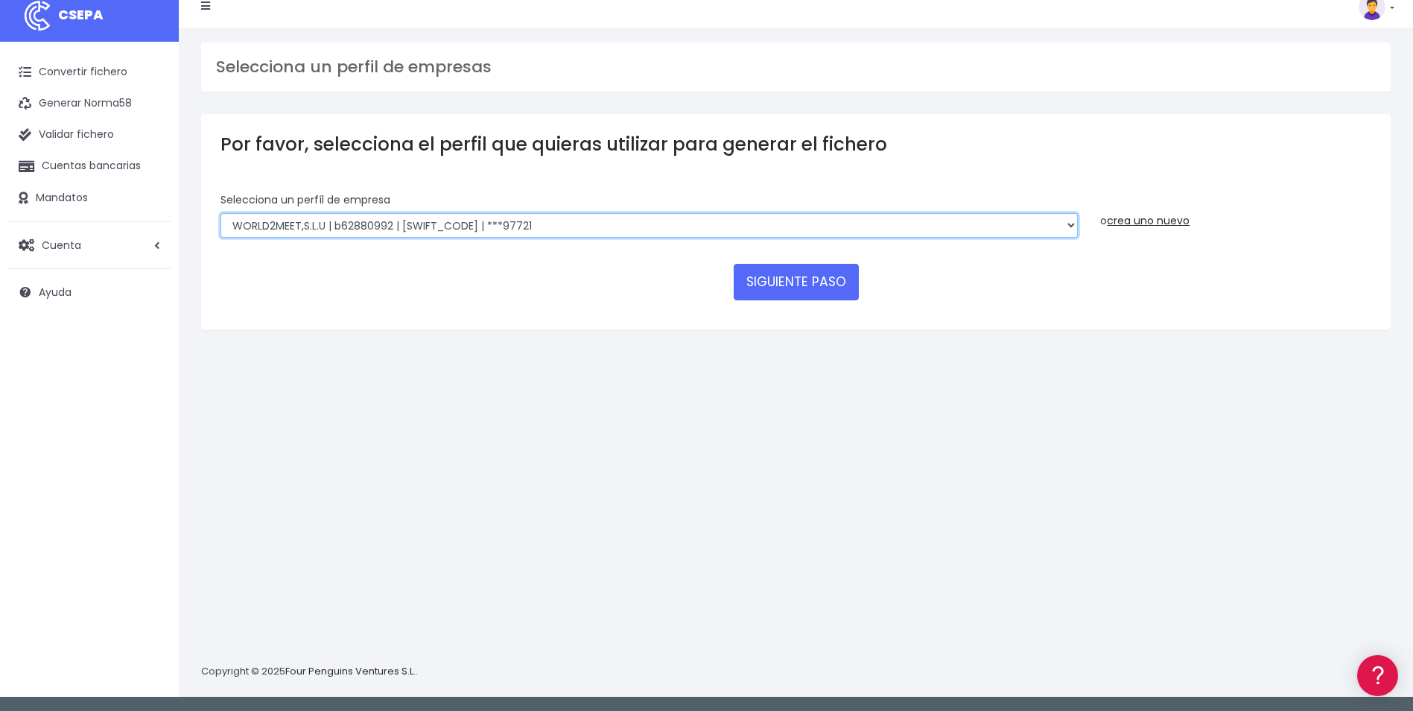
click at [1032, 226] on select "WORLD2MEET,S.L.U | b62880992 | BSABESBBXXX | ***97721 World 2 Meet SLU | B62880…" at bounding box center [650, 225] width 858 height 25
select select "2121"
click at [221, 213] on select "WORLD2MEET,S.L.U | b62880992 | BSABESBBXXX | ***97721 World 2 Meet SLU | B62880…" at bounding box center [650, 225] width 858 height 25
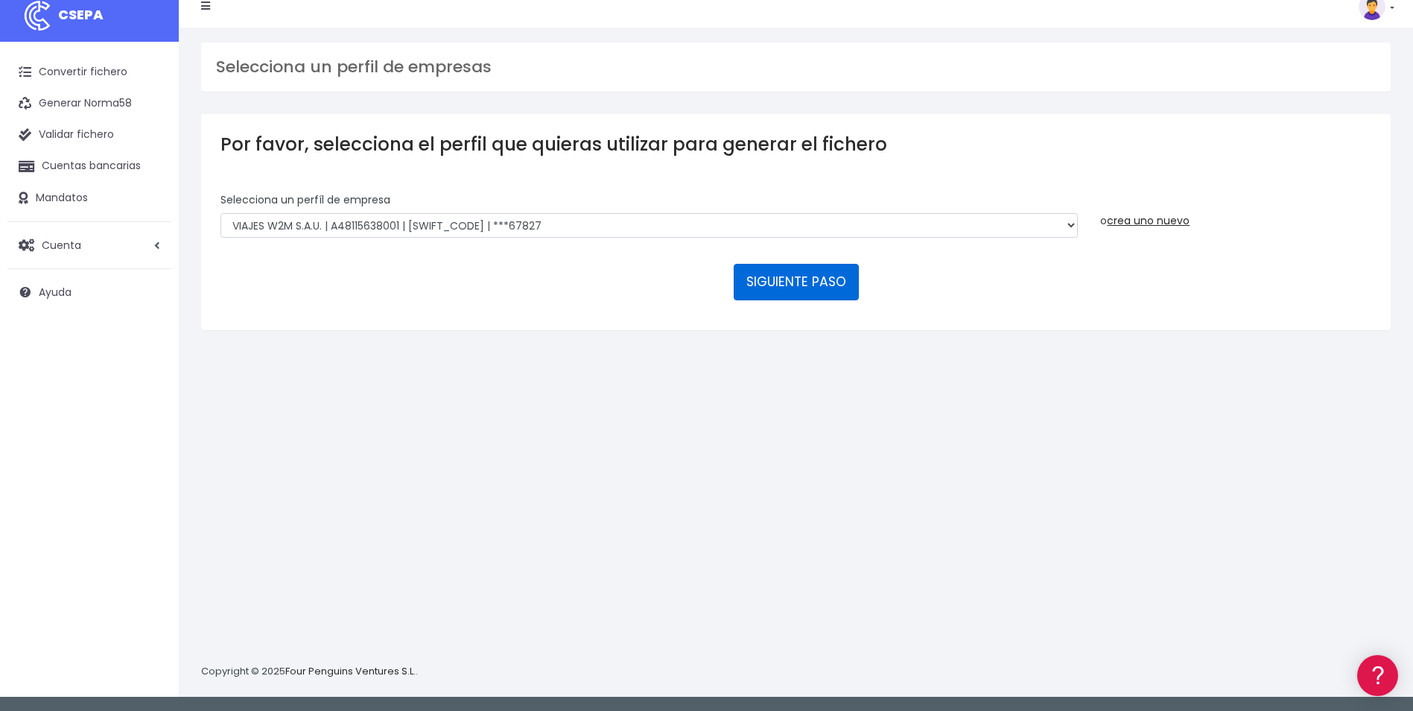
click at [849, 285] on button "SIGUIENTE PASO" at bounding box center [796, 282] width 125 height 36
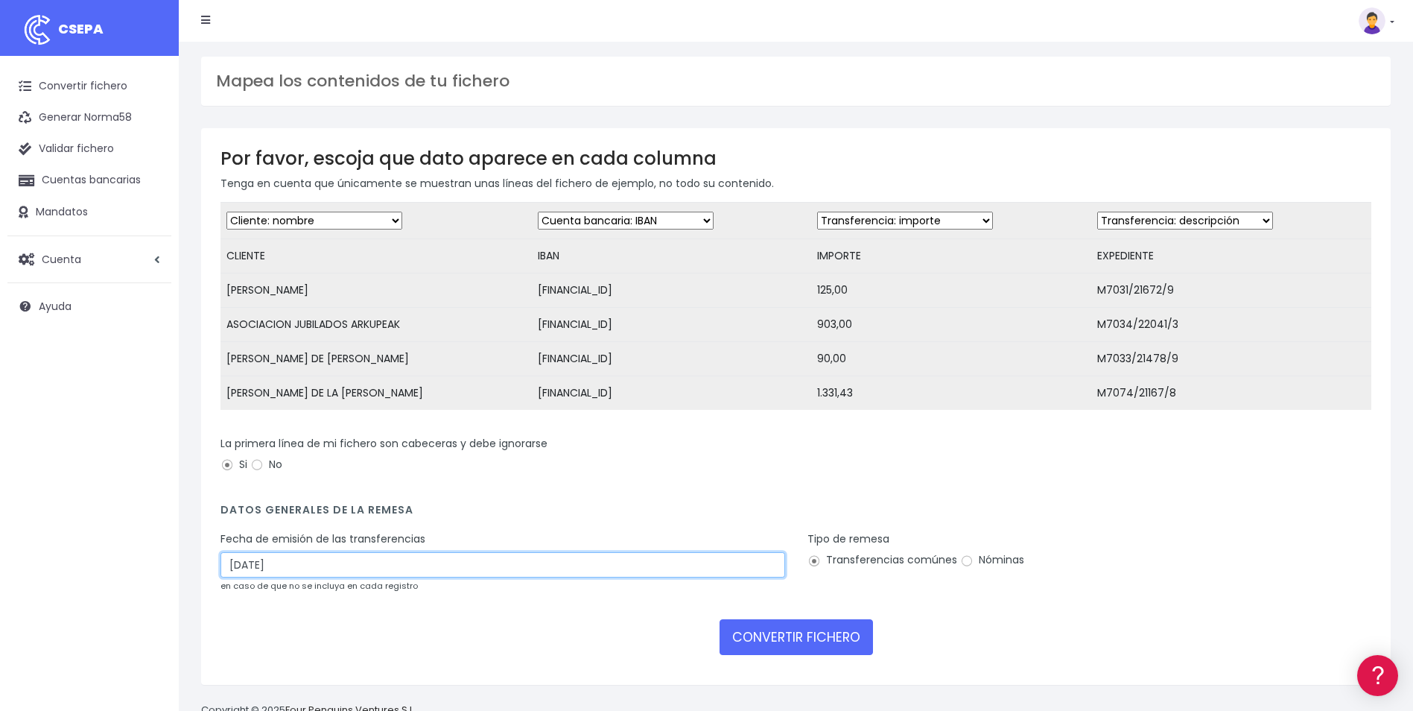
click at [383, 566] on input "19/09/2025" at bounding box center [503, 564] width 565 height 25
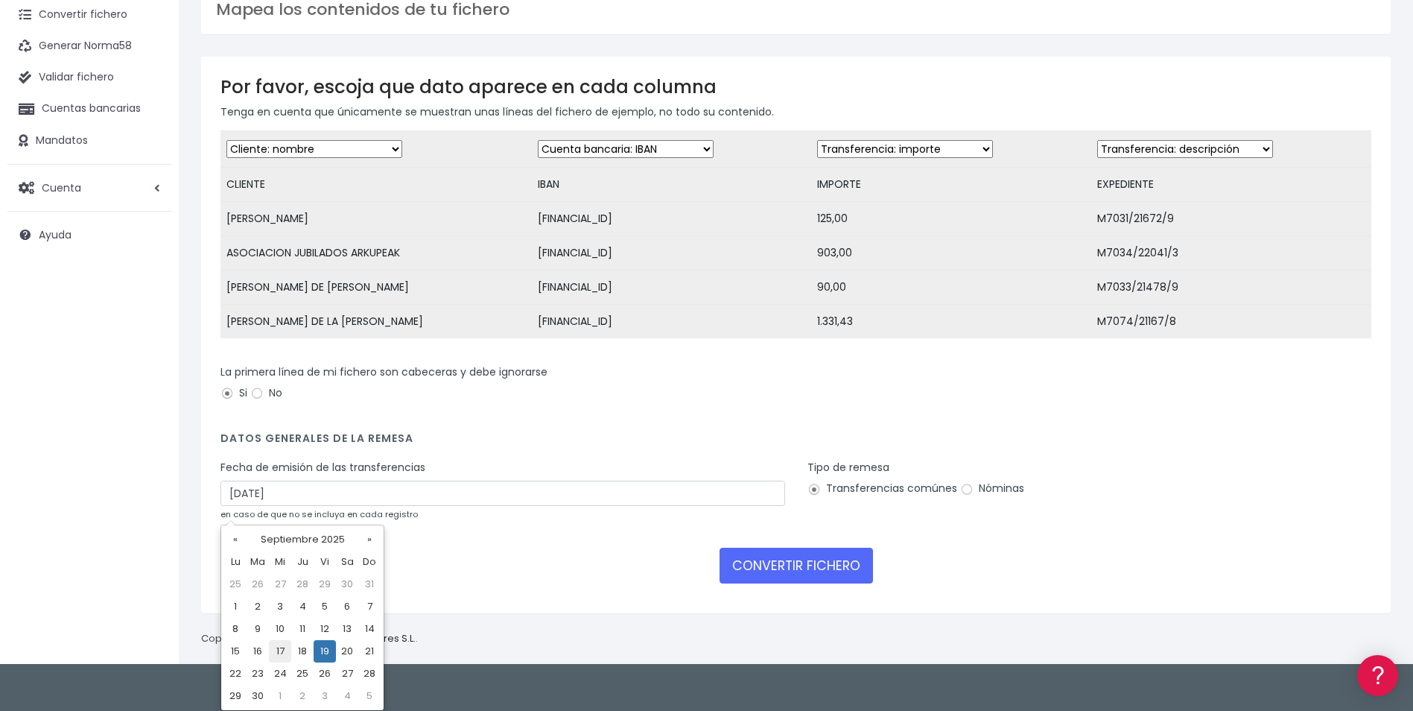
click at [286, 658] on td "17" at bounding box center [280, 651] width 22 height 22
type input "17/09/2025"
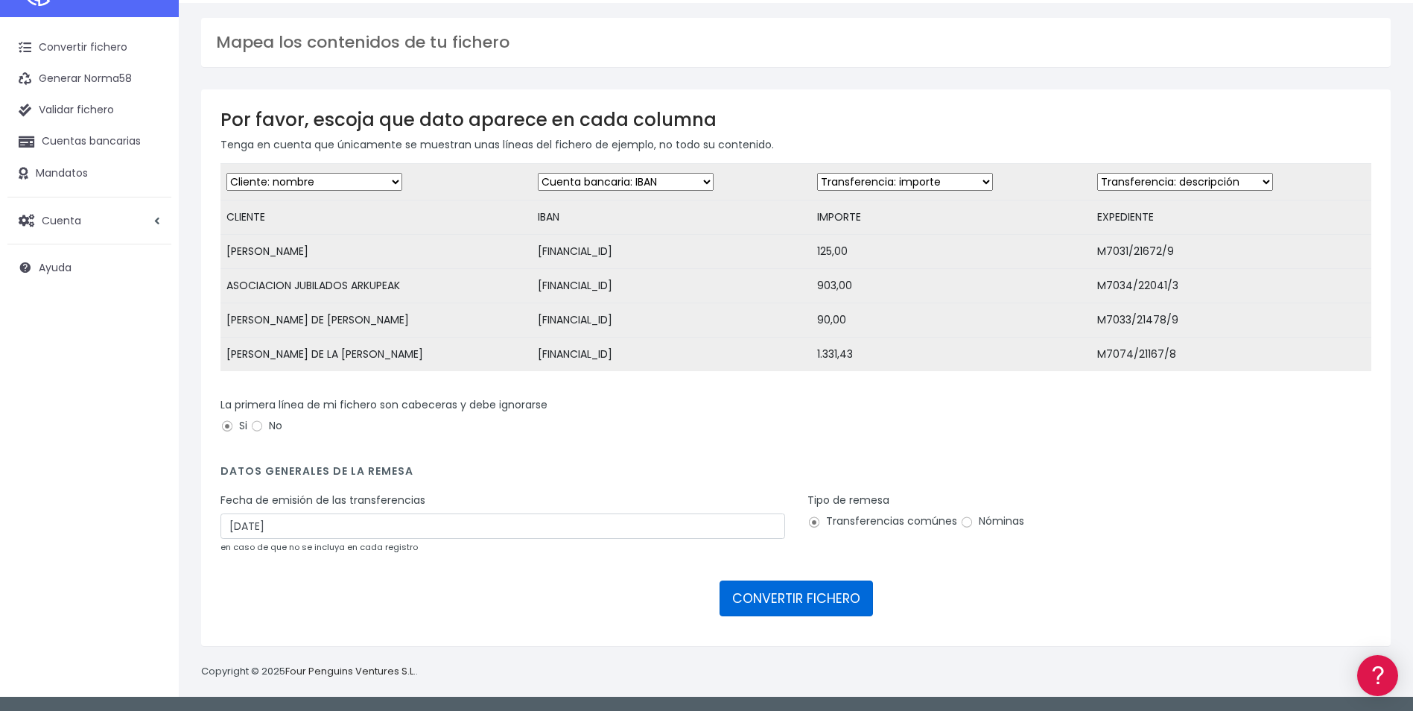
click at [790, 605] on button "CONVERTIR FICHERO" at bounding box center [796, 598] width 153 height 36
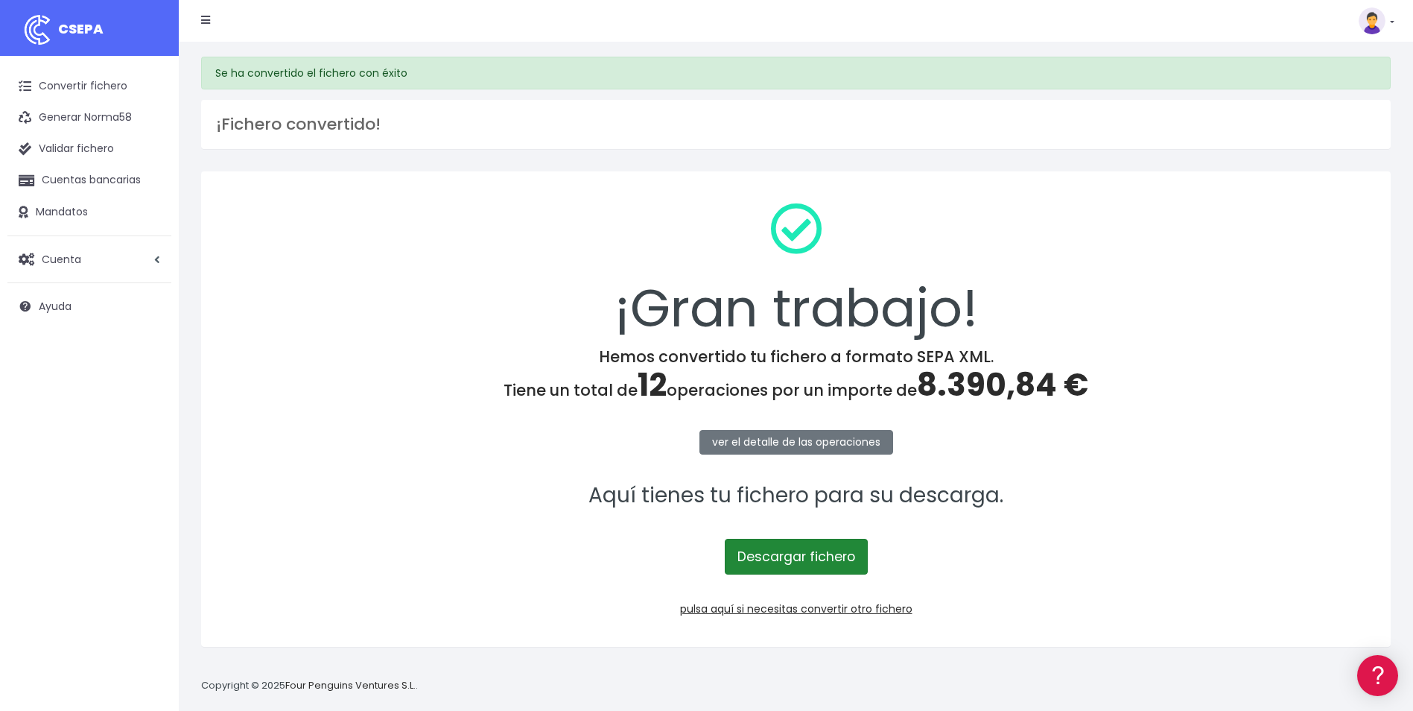
click at [787, 563] on link "Descargar fichero" at bounding box center [796, 557] width 143 height 36
click at [69, 71] on link "Convertir fichero" at bounding box center [89, 86] width 164 height 31
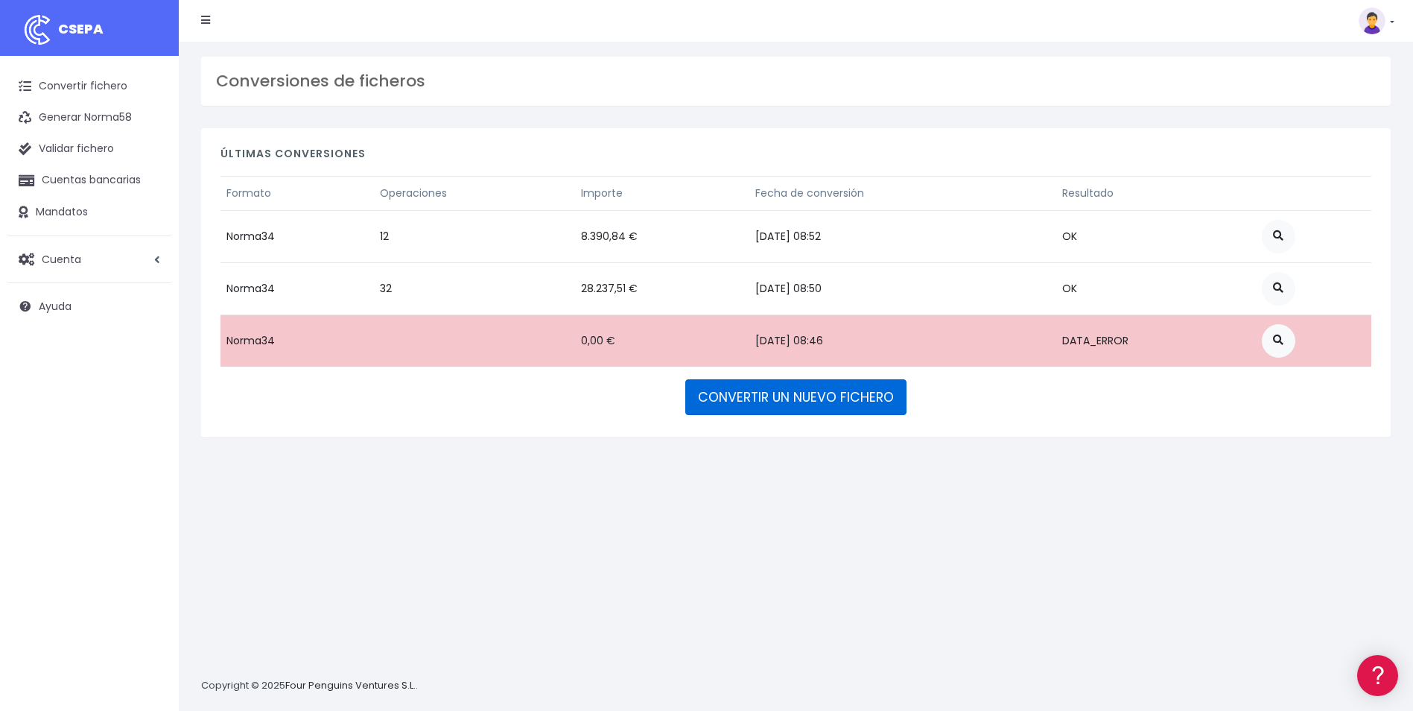
click at [795, 393] on link "CONVERTIR UN NUEVO FICHERO" at bounding box center [795, 397] width 221 height 36
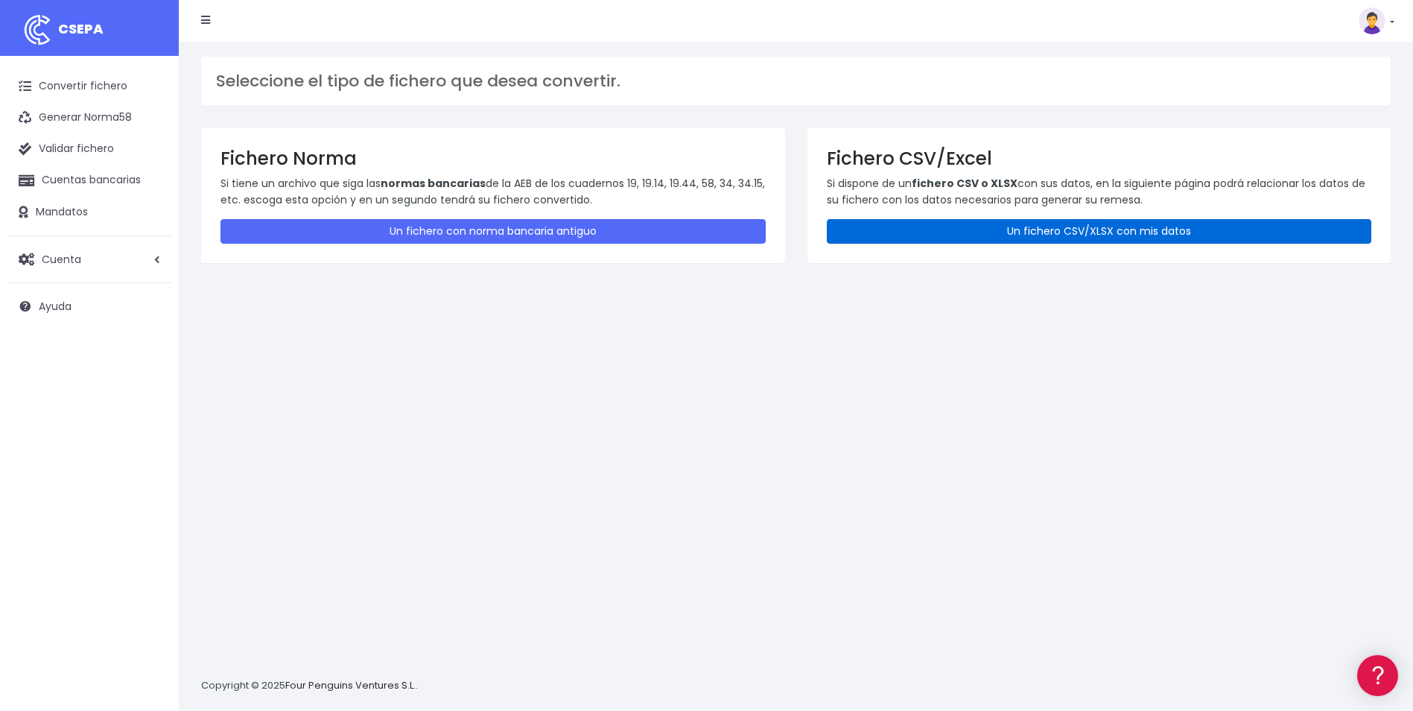
click at [1043, 228] on link "Un fichero CSV/XLSX con mis datos" at bounding box center [1099, 231] width 545 height 25
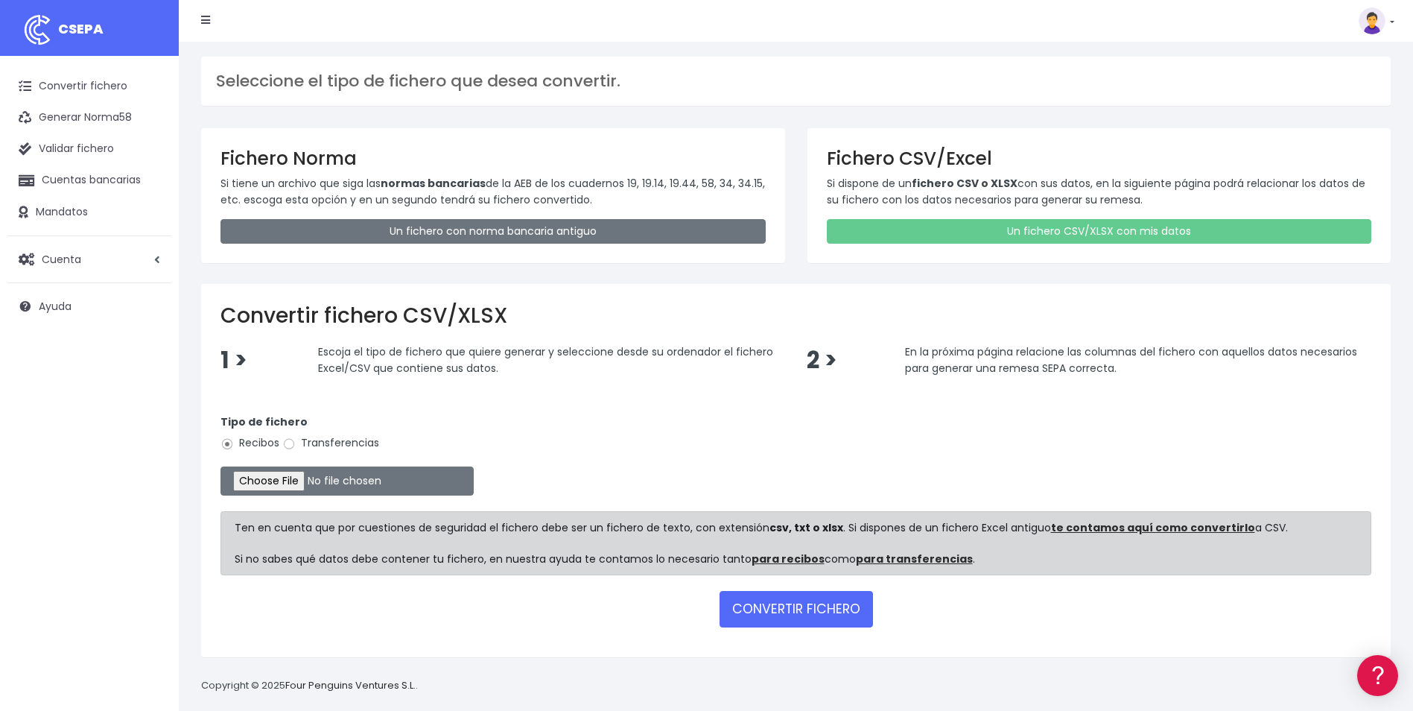
click at [353, 442] on label "Transferencias" at bounding box center [330, 443] width 97 height 16
drag, startPoint x: 353, startPoint y: 442, endPoint x: 311, endPoint y: 450, distance: 42.5
click at [314, 451] on label "Transferencias" at bounding box center [330, 443] width 97 height 16
click at [296, 451] on input "Transferencias" at bounding box center [288, 443] width 13 height 13
radio input "true"
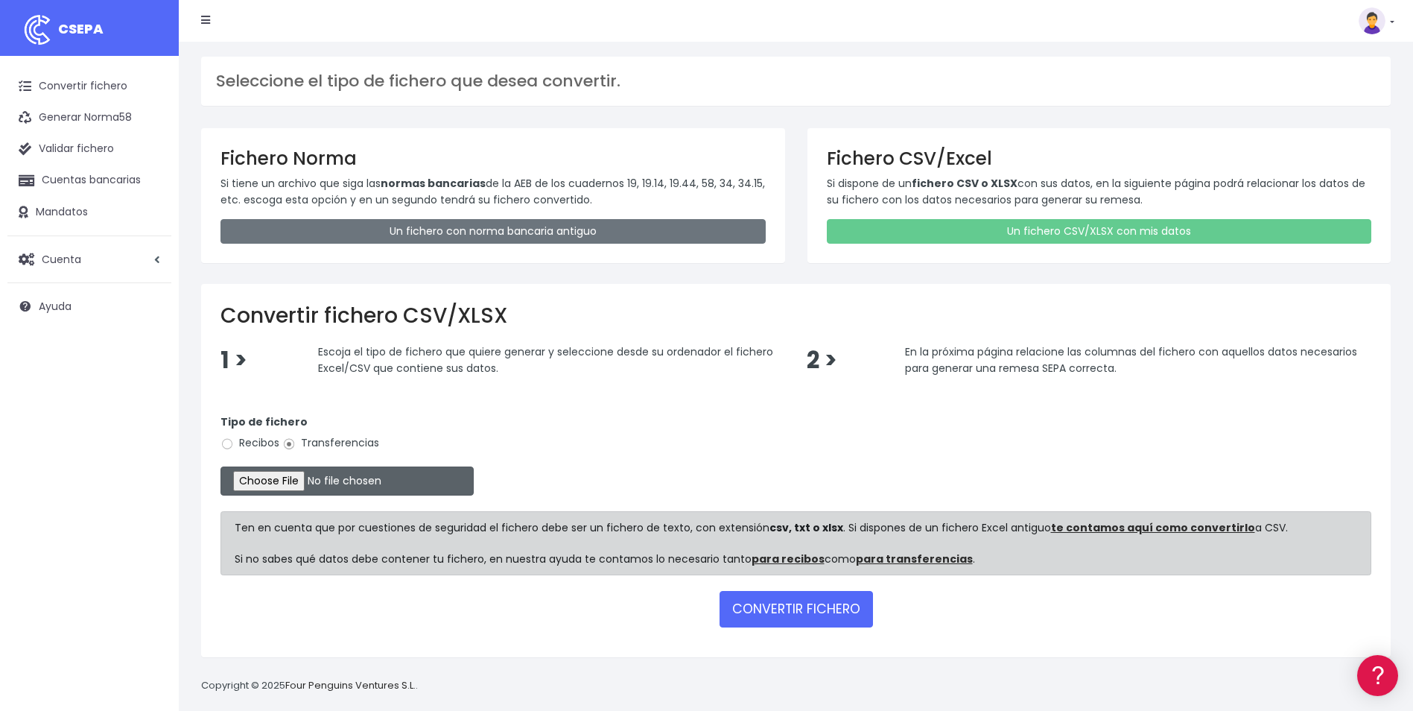
click at [267, 481] on input "file" at bounding box center [347, 480] width 253 height 29
type input "C:\fakepath\REEMBOLSOS 0576 ABRAMAR 115.csv"
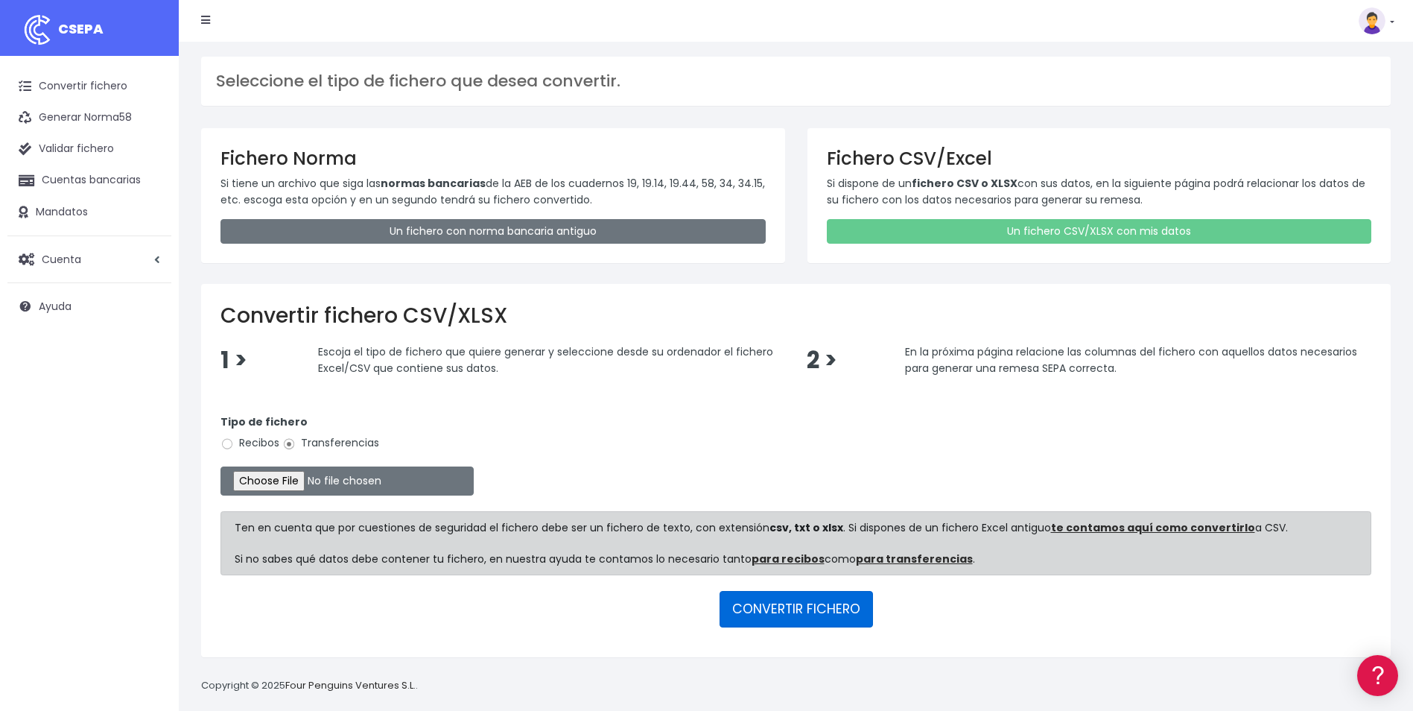
click at [845, 617] on button "CONVERTIR FICHERO" at bounding box center [796, 609] width 153 height 36
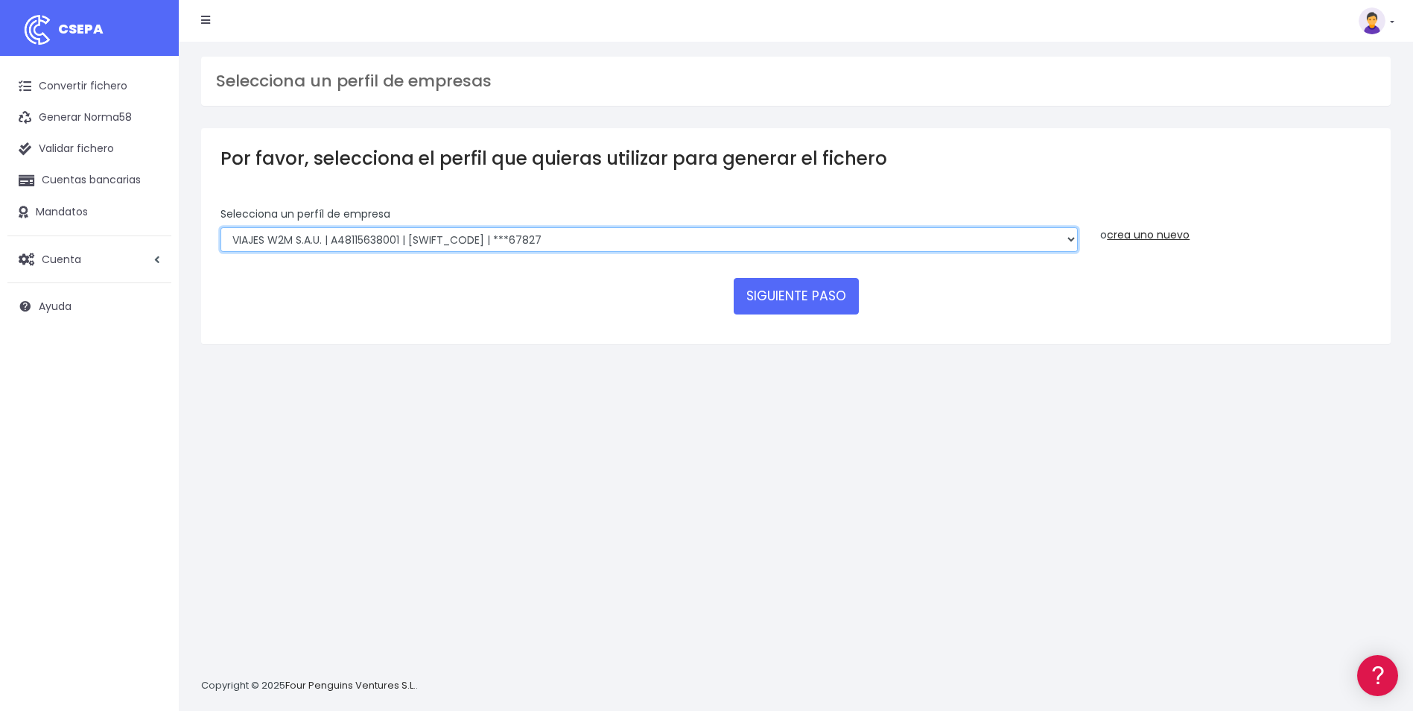
click at [656, 243] on select "WORLD2MEET,S.L.U | b62880992 | BSABESBBXXX | ***97721 World 2 Meet SLU | B62880…" at bounding box center [650, 239] width 858 height 25
click at [745, 232] on select "WORLD2MEET,S.L.U | b62880992 | BSABESBBXXX | ***97721 World 2 Meet SLU | B62880…" at bounding box center [650, 239] width 858 height 25
select select "2777"
click at [221, 227] on select "WORLD2MEET,S.L.U | b62880992 | BSABESBBXXX | ***97721 World 2 Meet SLU | B62880…" at bounding box center [650, 239] width 858 height 25
click at [821, 304] on button "SIGUIENTE PASO" at bounding box center [796, 296] width 125 height 36
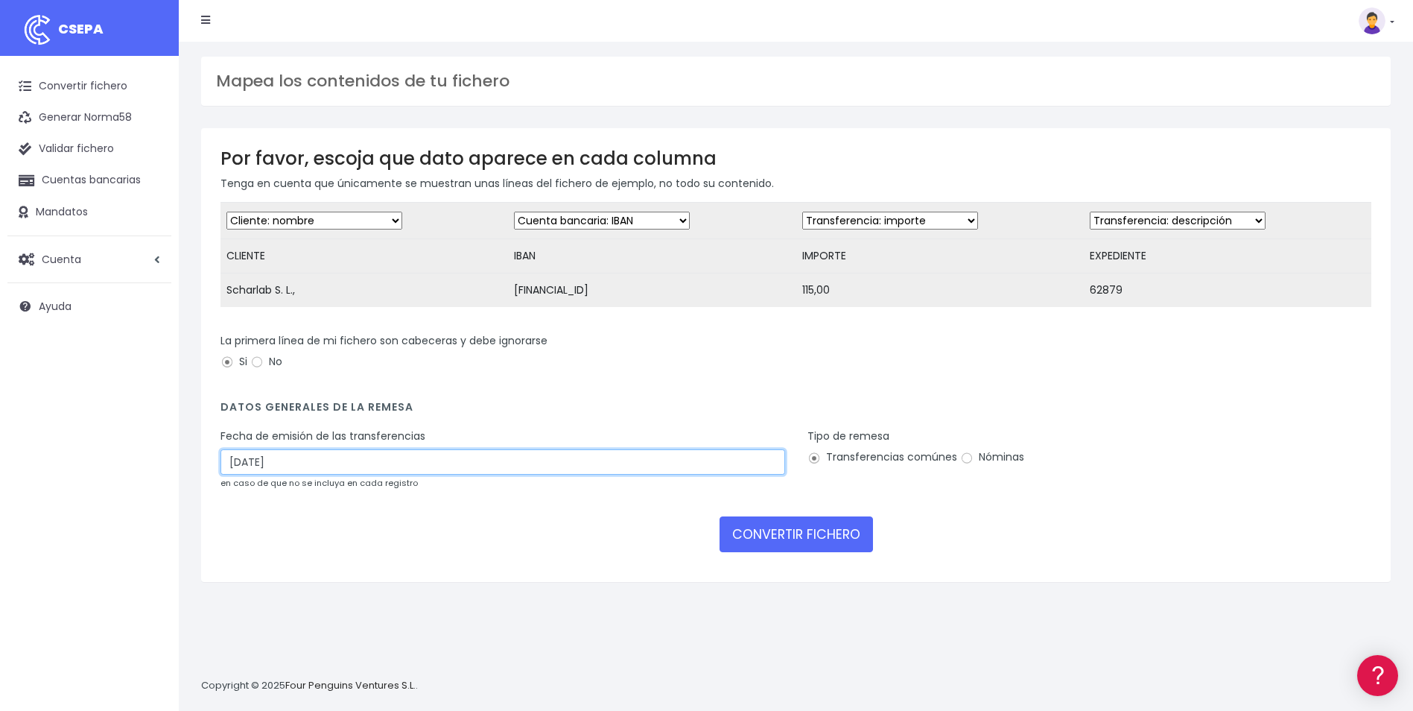
click at [627, 475] on input "[DATE]" at bounding box center [503, 461] width 565 height 25
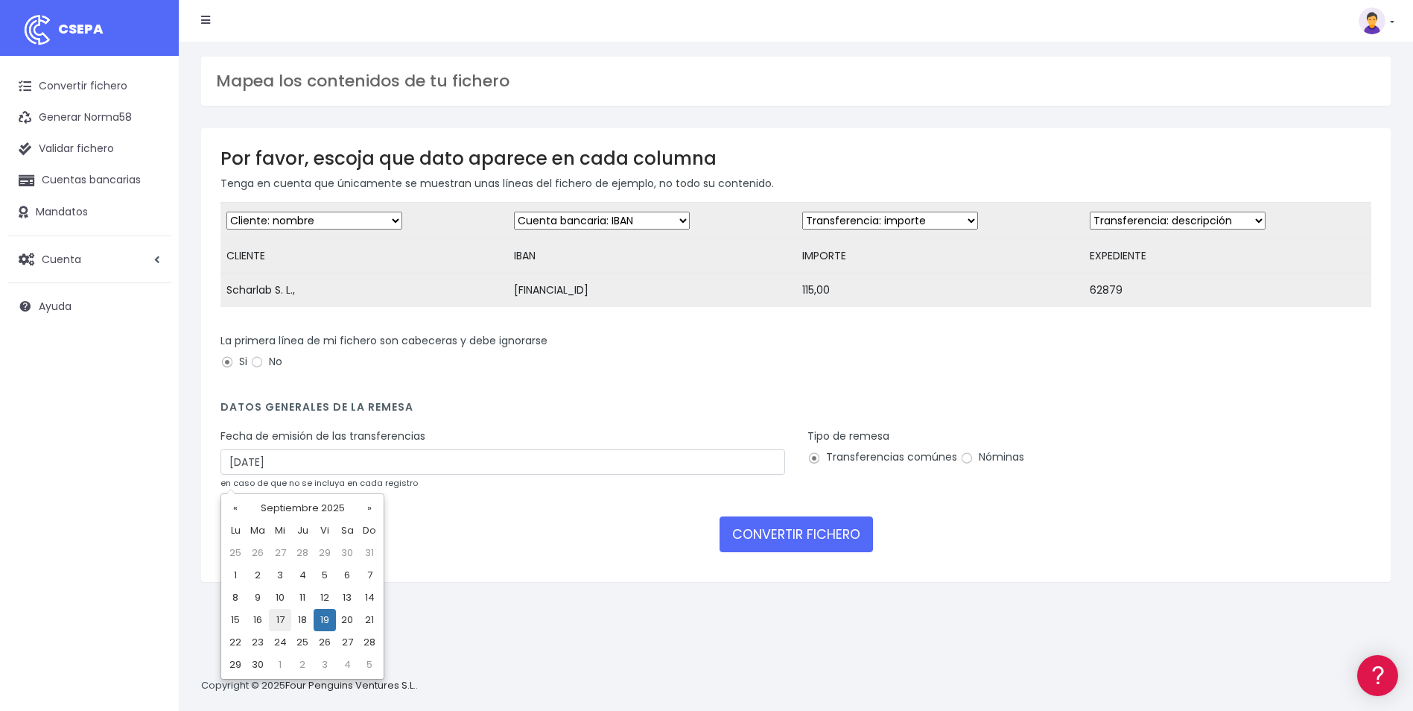
click at [270, 611] on td "17" at bounding box center [280, 620] width 22 height 22
type input "[DATE]"
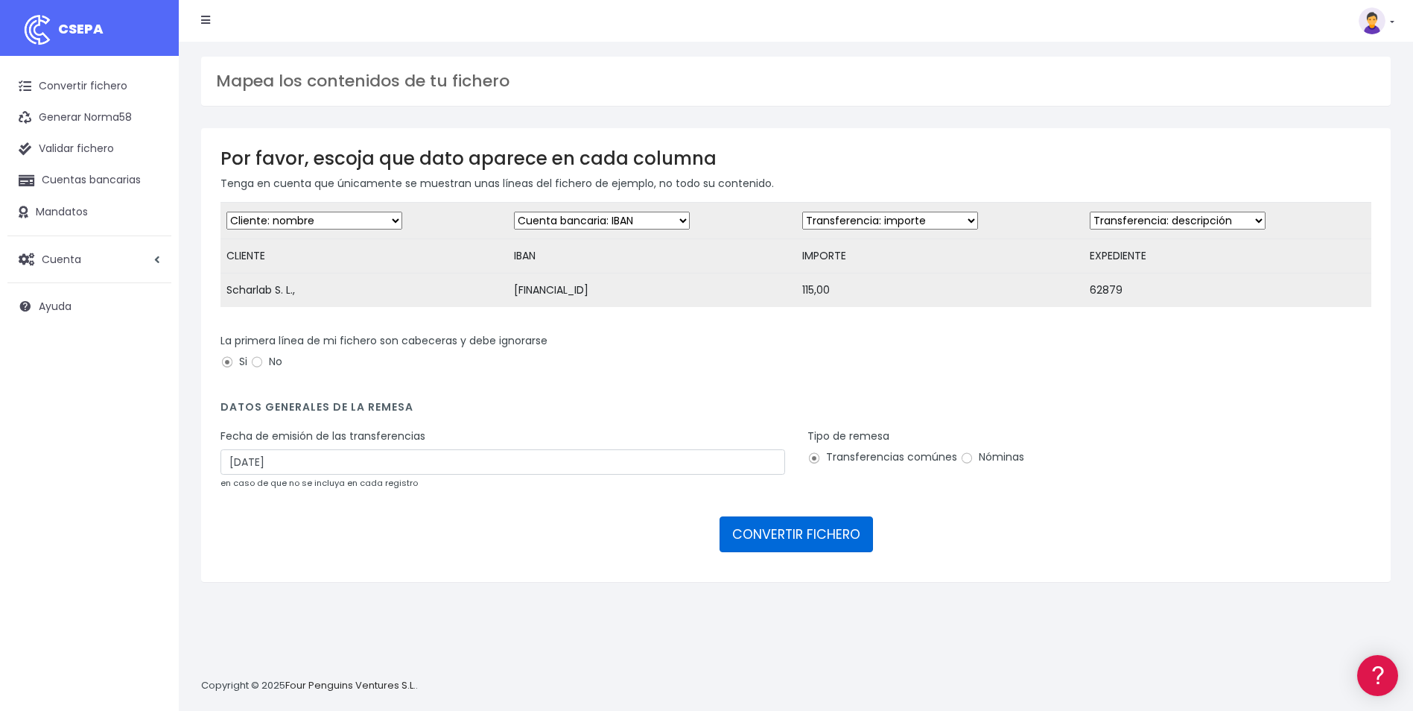
click at [860, 550] on button "CONVERTIR FICHERO" at bounding box center [796, 534] width 153 height 36
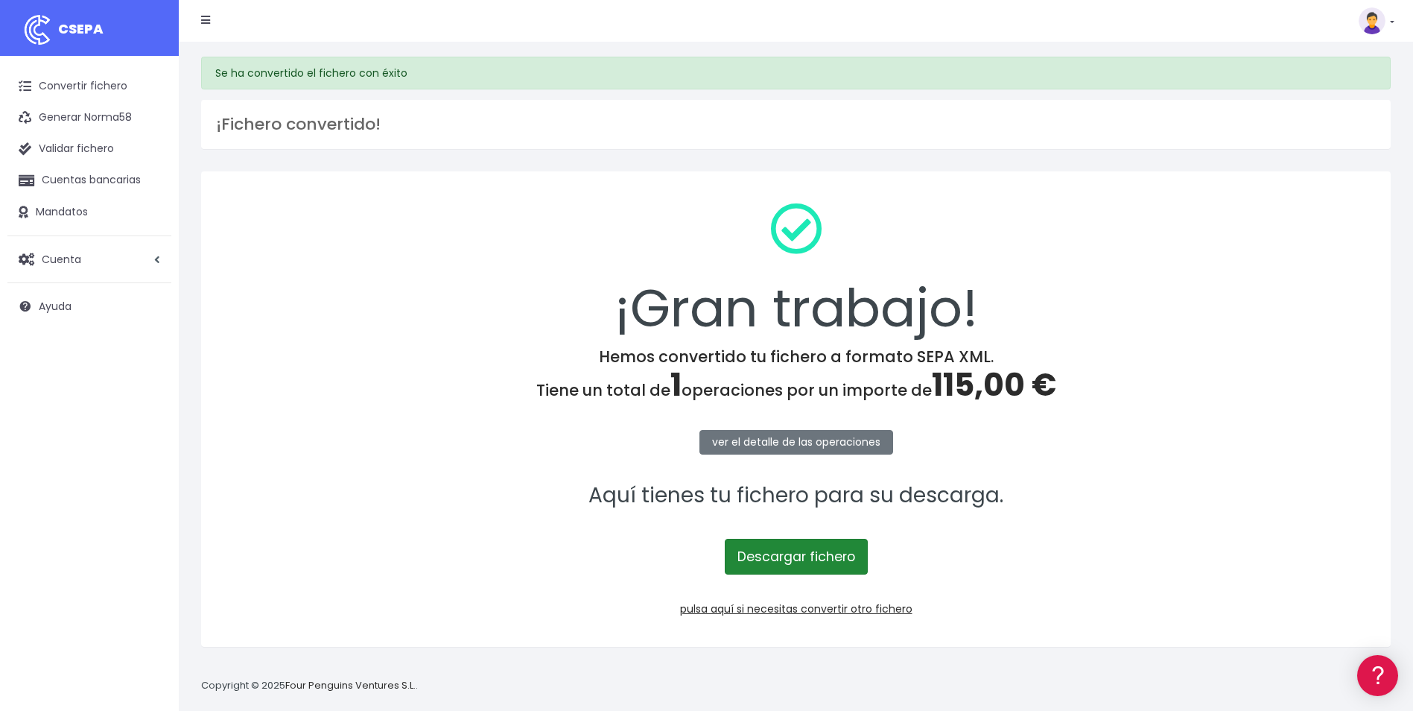
click at [846, 551] on link "Descargar fichero" at bounding box center [796, 557] width 143 height 36
